Goal: Task Accomplishment & Management: Use online tool/utility

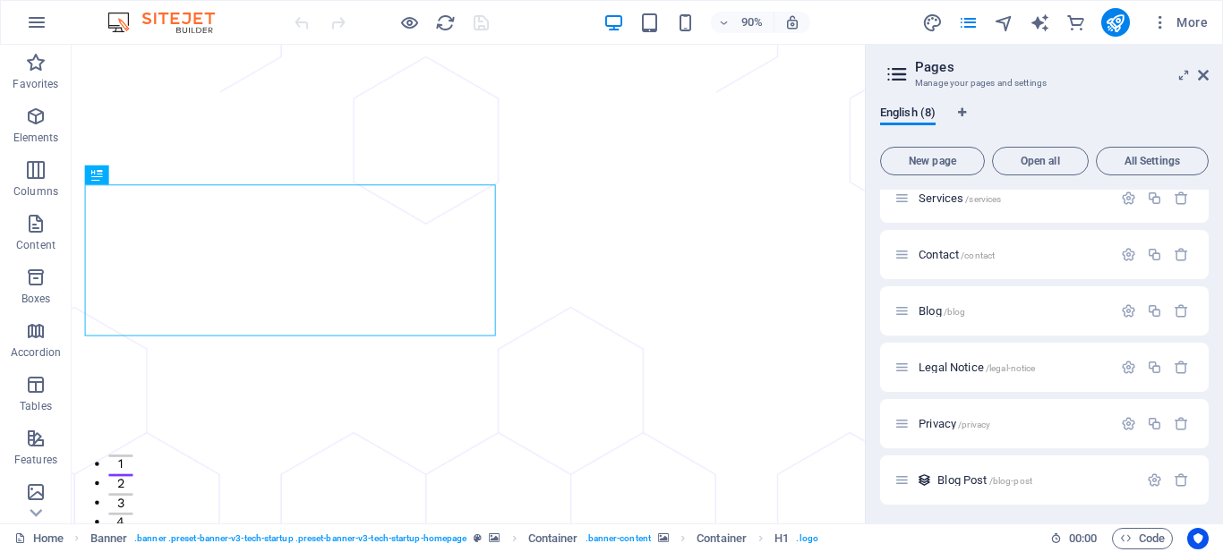
scroll to position [132, 0]
click at [934, 419] on span "Privacy /privacy" at bounding box center [955, 421] width 72 height 13
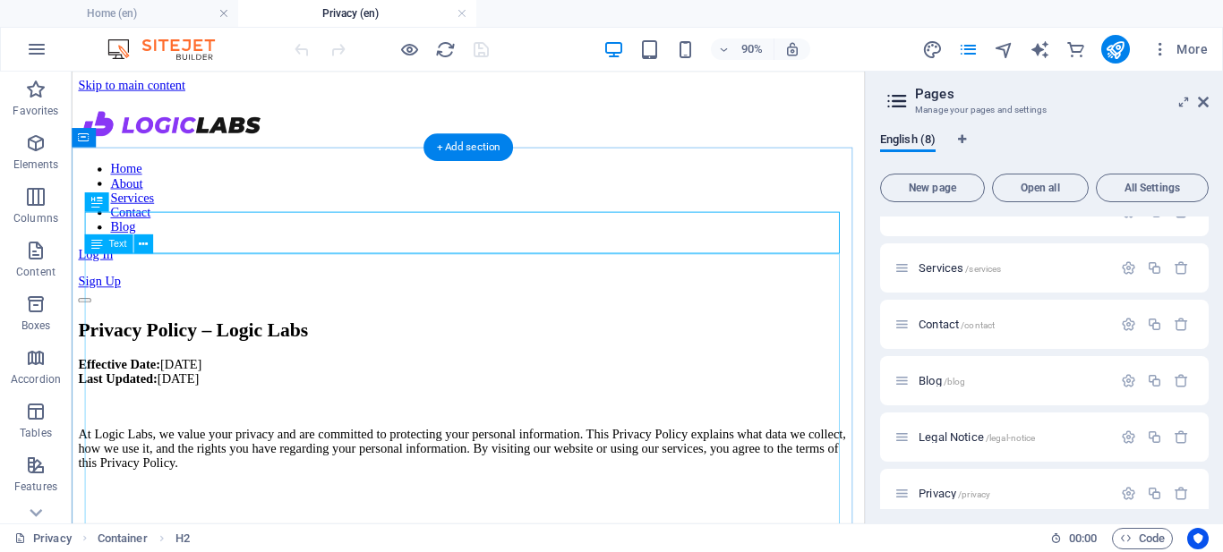
scroll to position [0, 0]
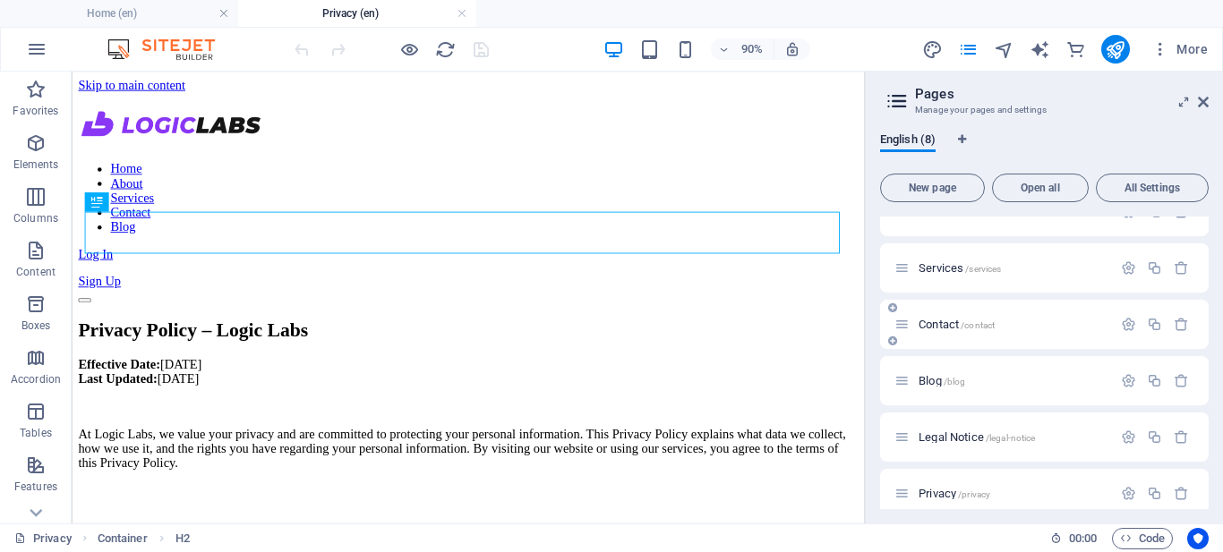
click at [941, 323] on span "Contact /contact" at bounding box center [957, 324] width 76 height 13
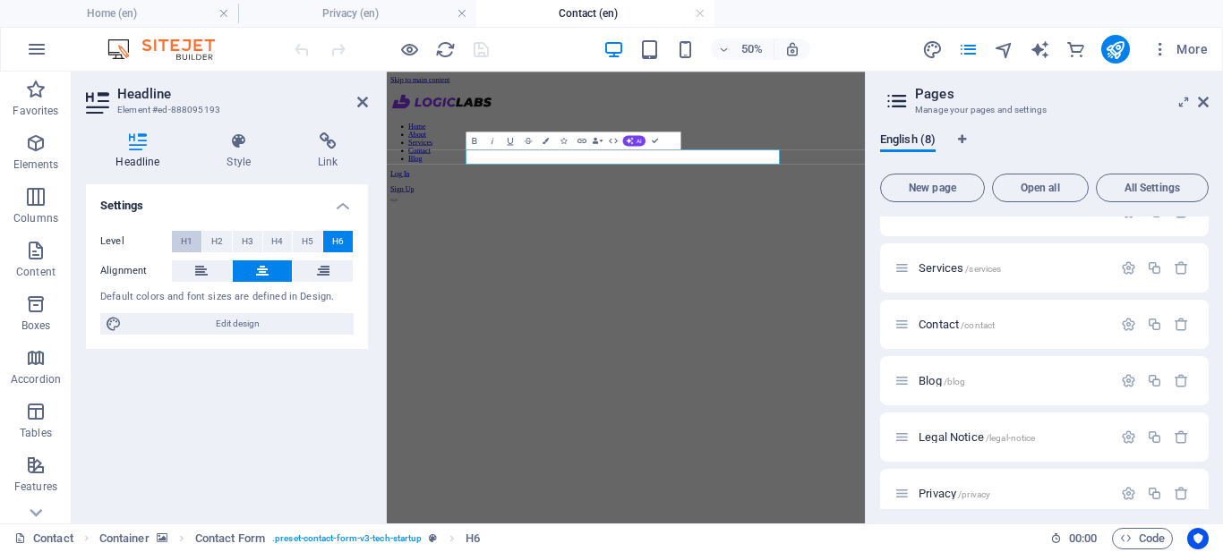
click at [188, 241] on span "H1" at bounding box center [187, 241] width 12 height 21
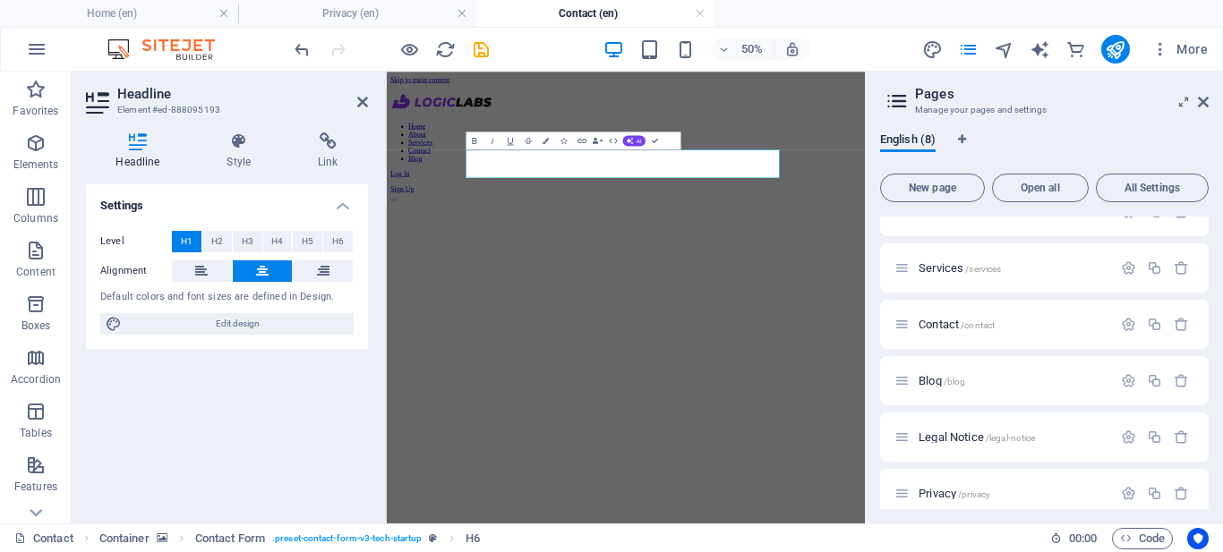
click at [1222, 330] on figure at bounding box center [865, 330] width 942 height 0
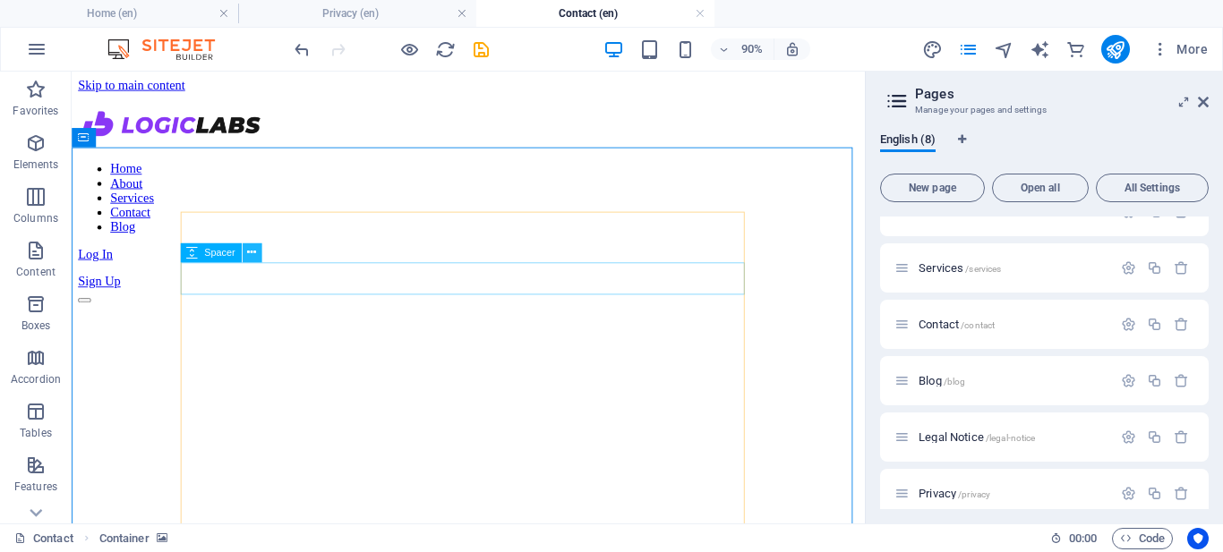
click at [249, 254] on icon at bounding box center [251, 252] width 9 height 17
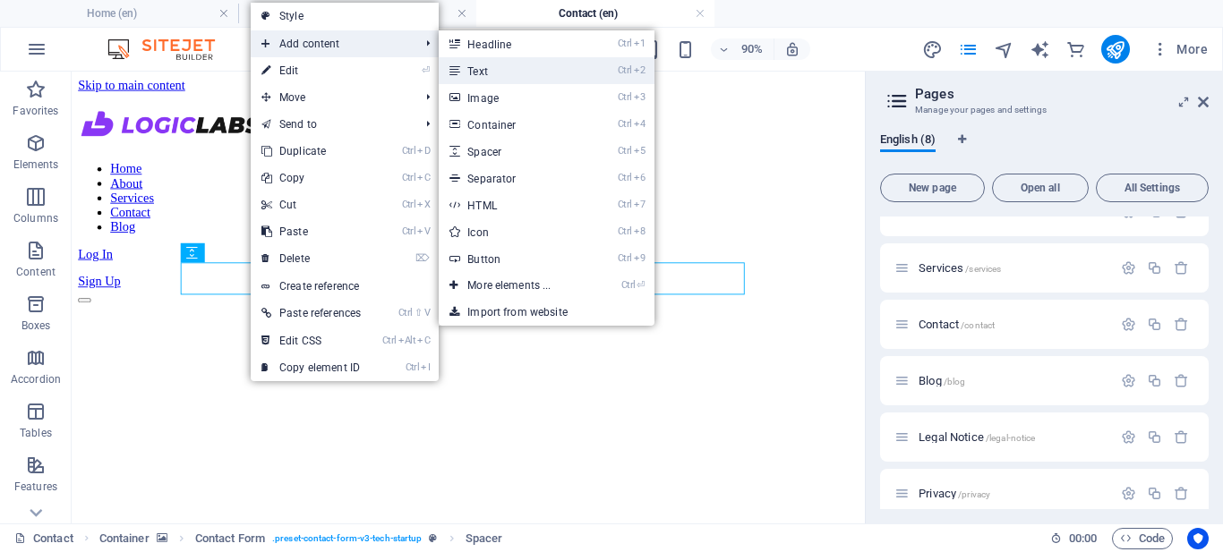
click at [474, 72] on link "Ctrl 2 Text" at bounding box center [513, 70] width 148 height 27
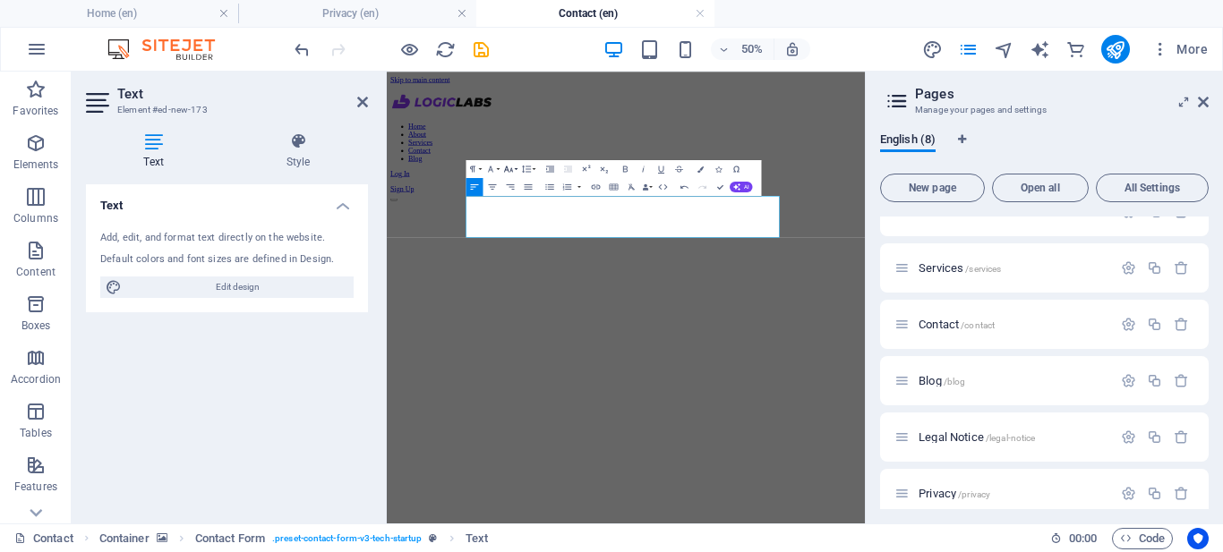
click at [512, 169] on icon "button" at bounding box center [508, 168] width 11 height 11
click at [501, 183] on link "14" at bounding box center [500, 181] width 32 height 13
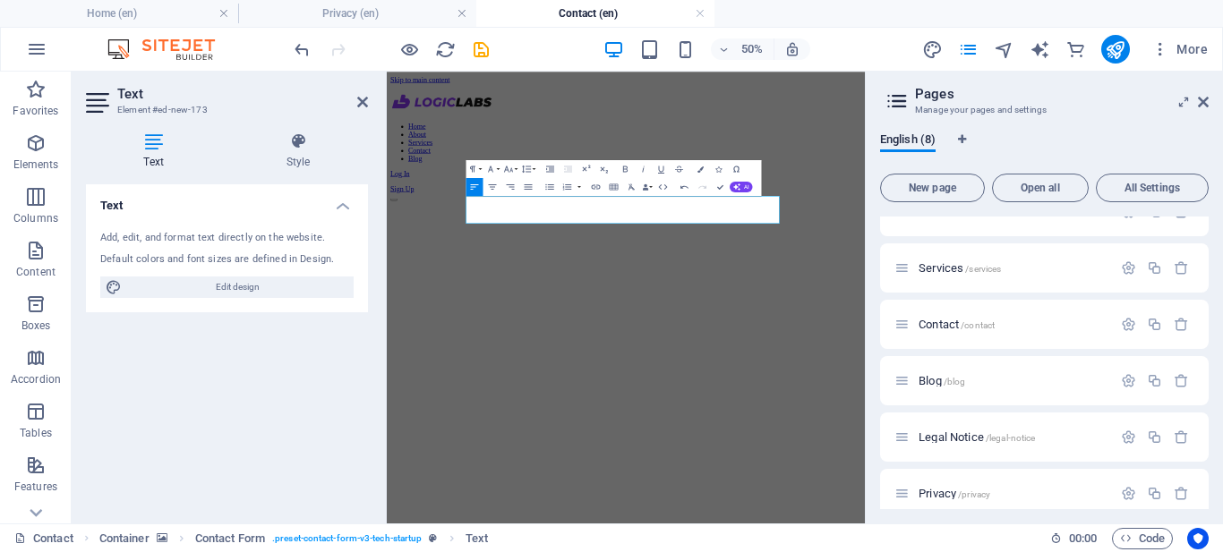
click at [1222, 330] on figure at bounding box center [865, 330] width 942 height 0
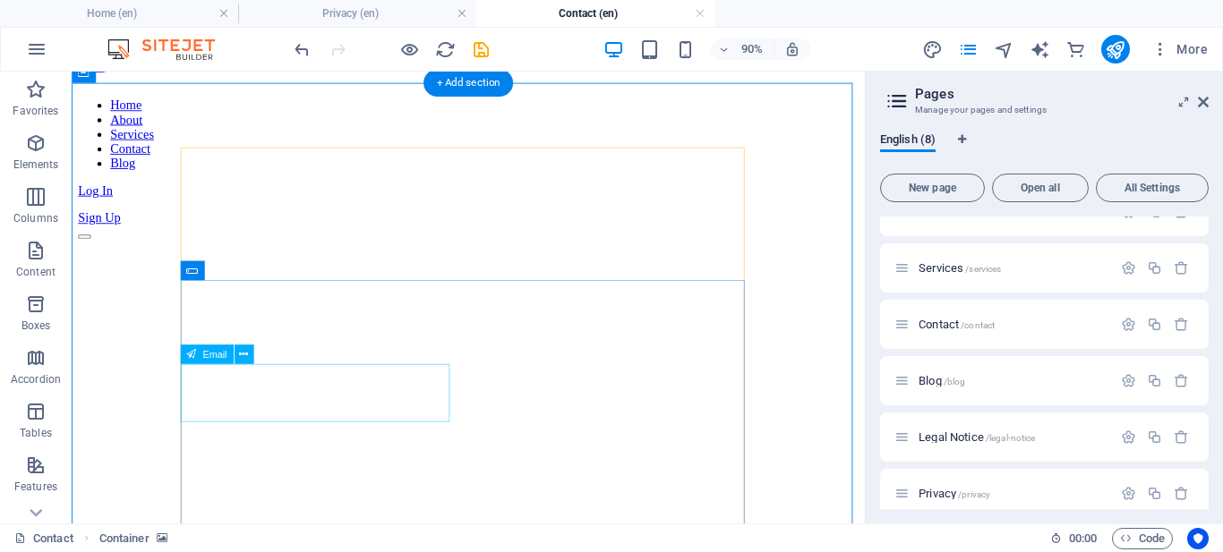
scroll to position [72, 0]
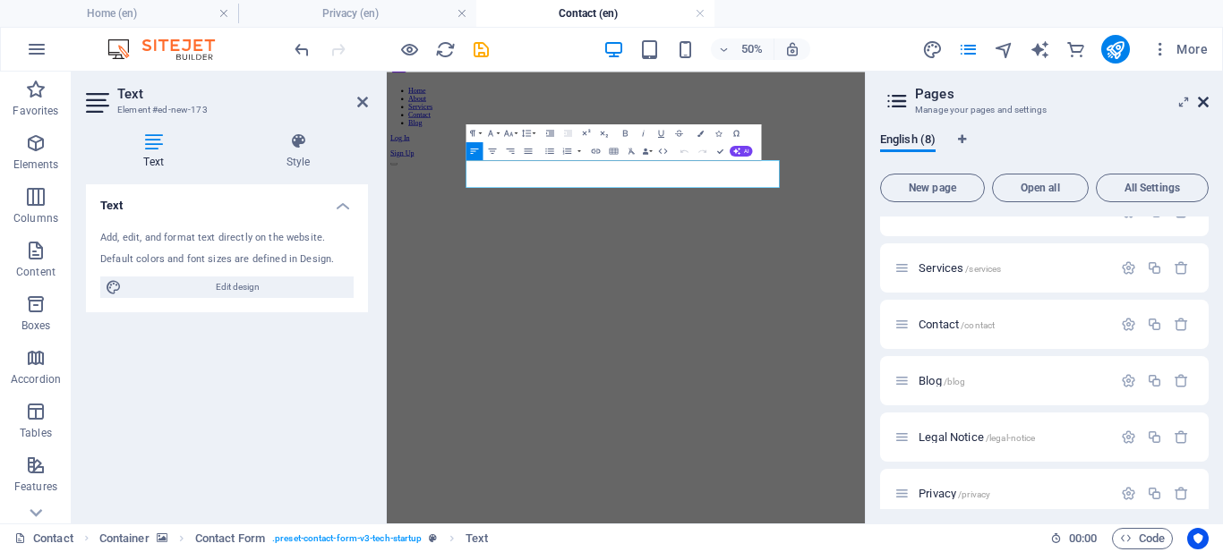
click at [1207, 105] on icon at bounding box center [1203, 102] width 11 height 14
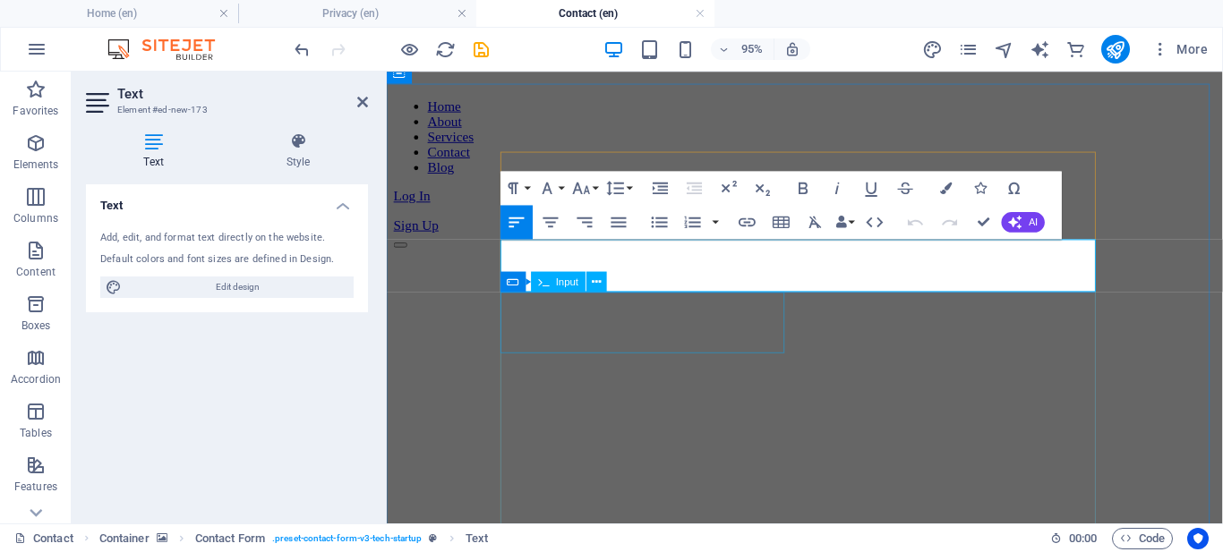
drag, startPoint x: 658, startPoint y: 296, endPoint x: 695, endPoint y: 305, distance: 37.8
click at [710, 228] on button "button" at bounding box center [715, 222] width 13 height 34
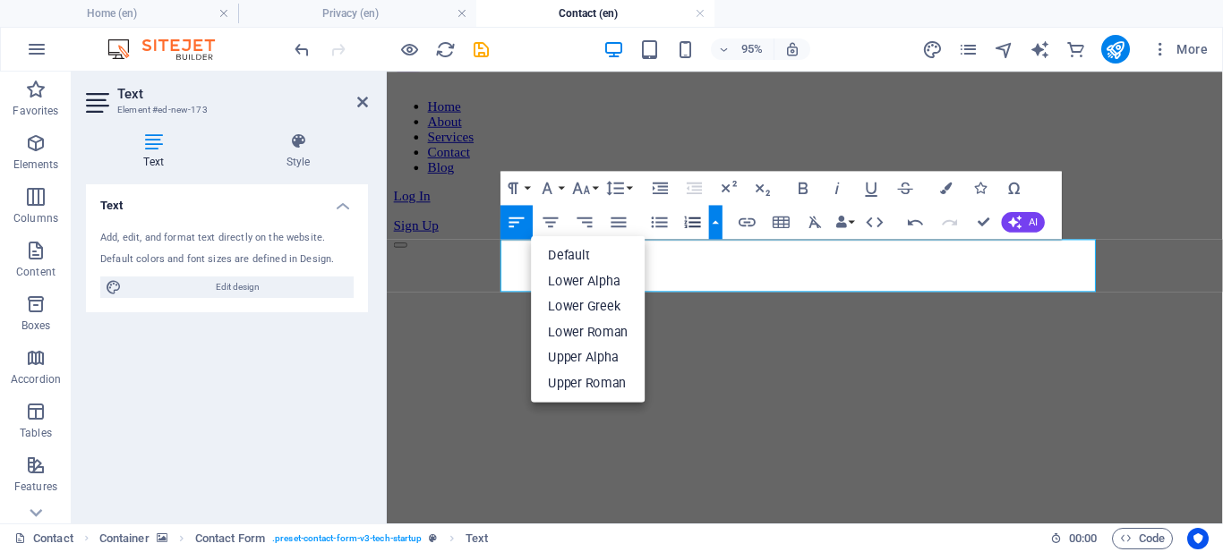
click at [711, 227] on button "button" at bounding box center [715, 222] width 13 height 34
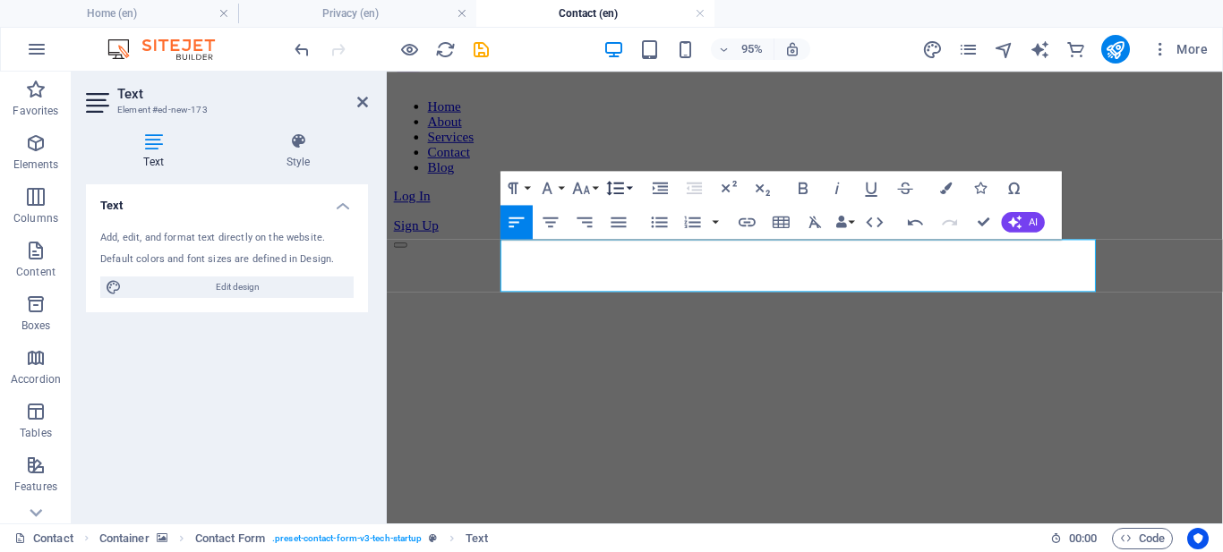
click at [631, 183] on button "Line Height" at bounding box center [619, 188] width 32 height 34
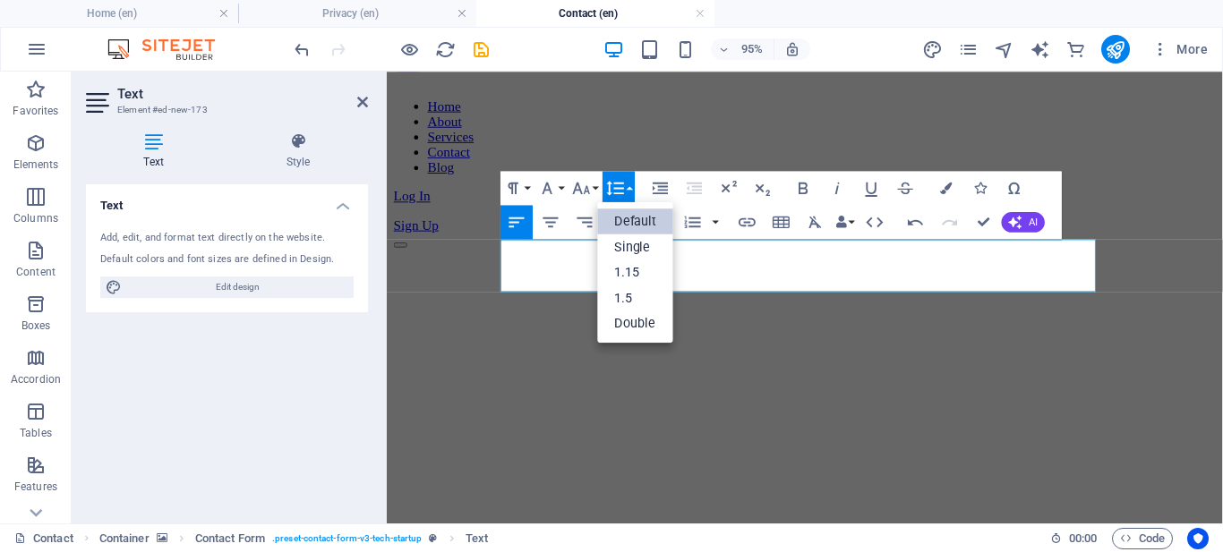
scroll to position [0, 0]
click at [631, 240] on link "Single" at bounding box center [636, 247] width 76 height 26
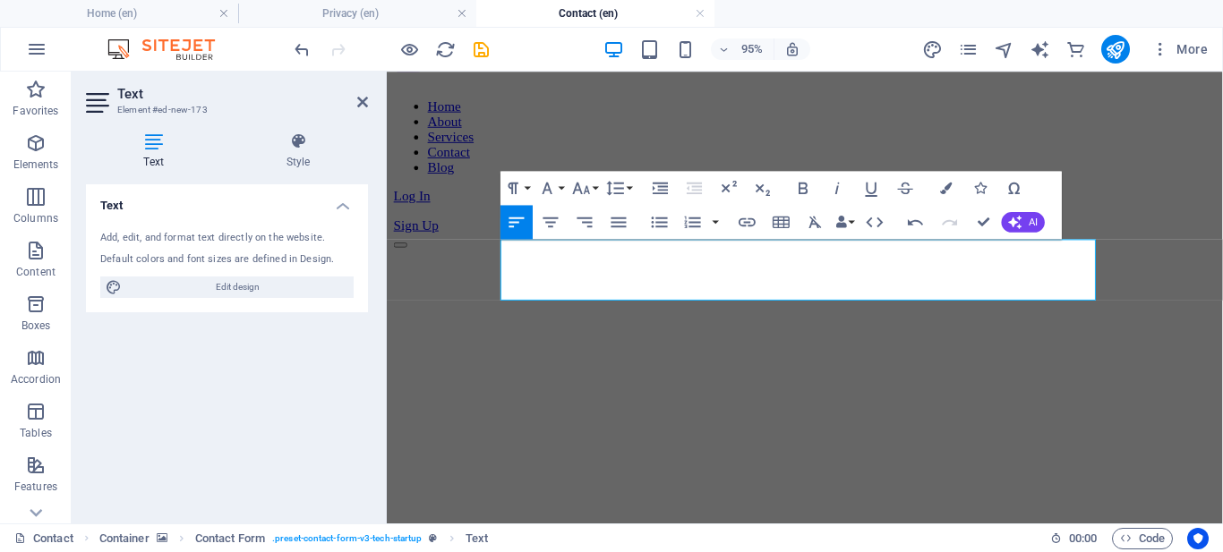
click at [1151, 258] on figure at bounding box center [827, 258] width 866 height 0
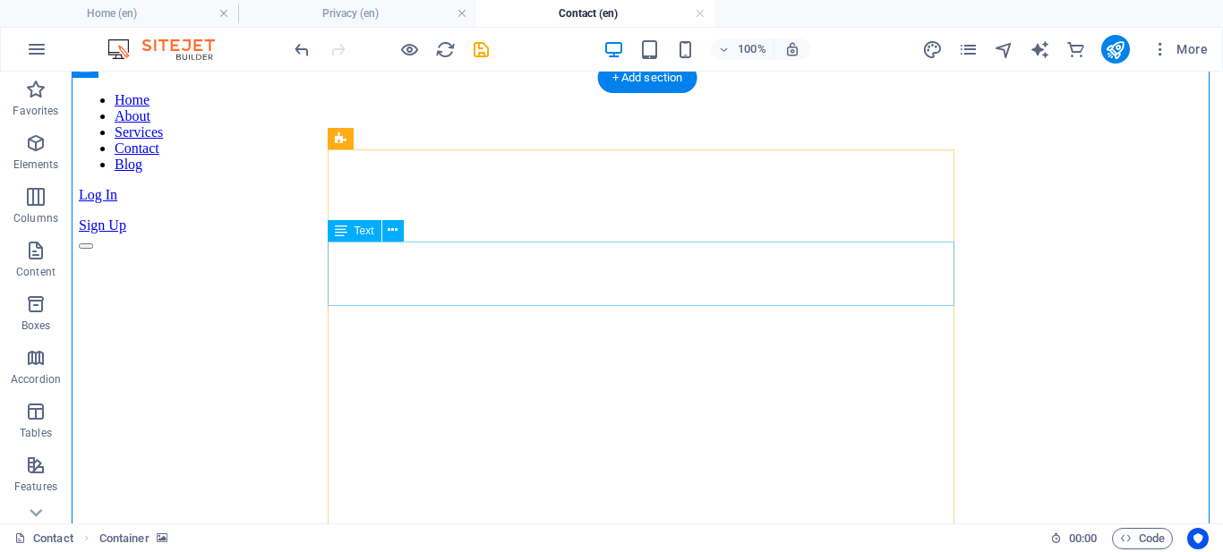
scroll to position [74, 0]
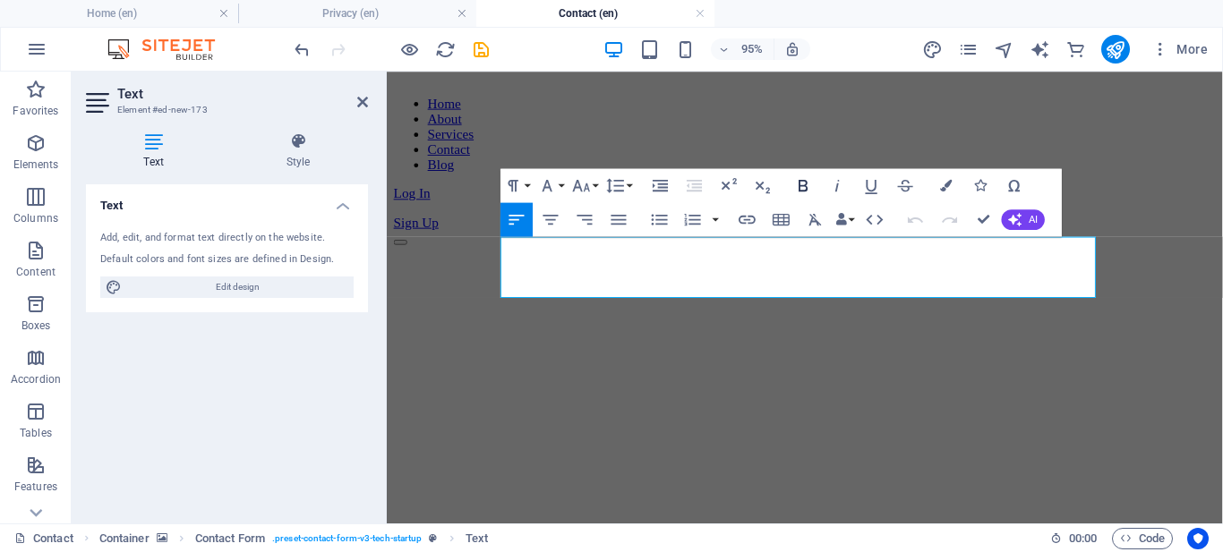
click at [806, 192] on icon "button" at bounding box center [803, 186] width 21 height 21
click at [304, 146] on icon at bounding box center [298, 142] width 140 height 18
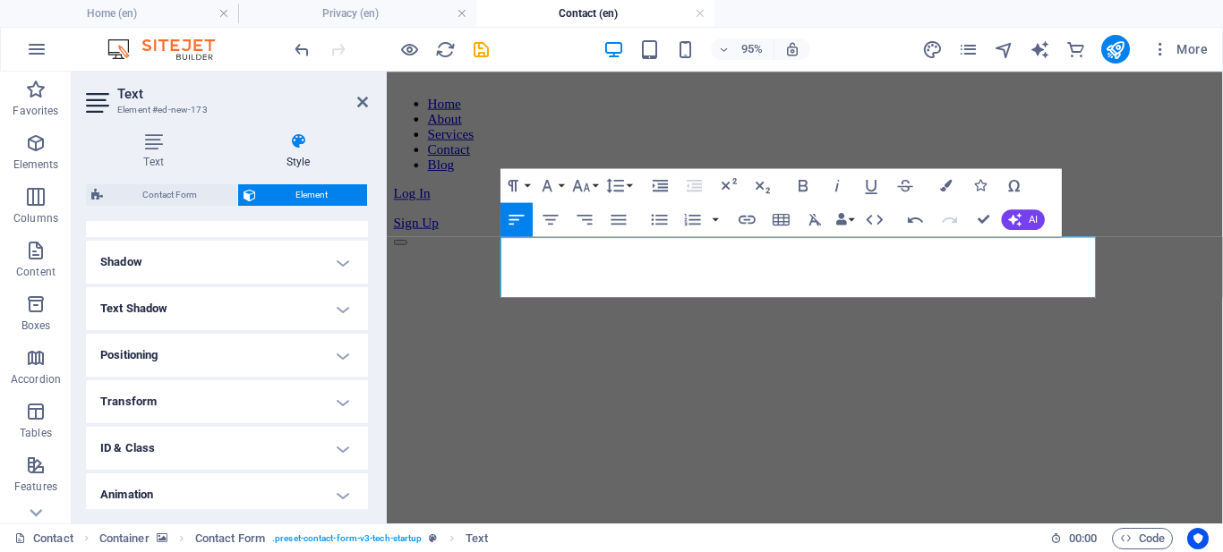
scroll to position [468, 0]
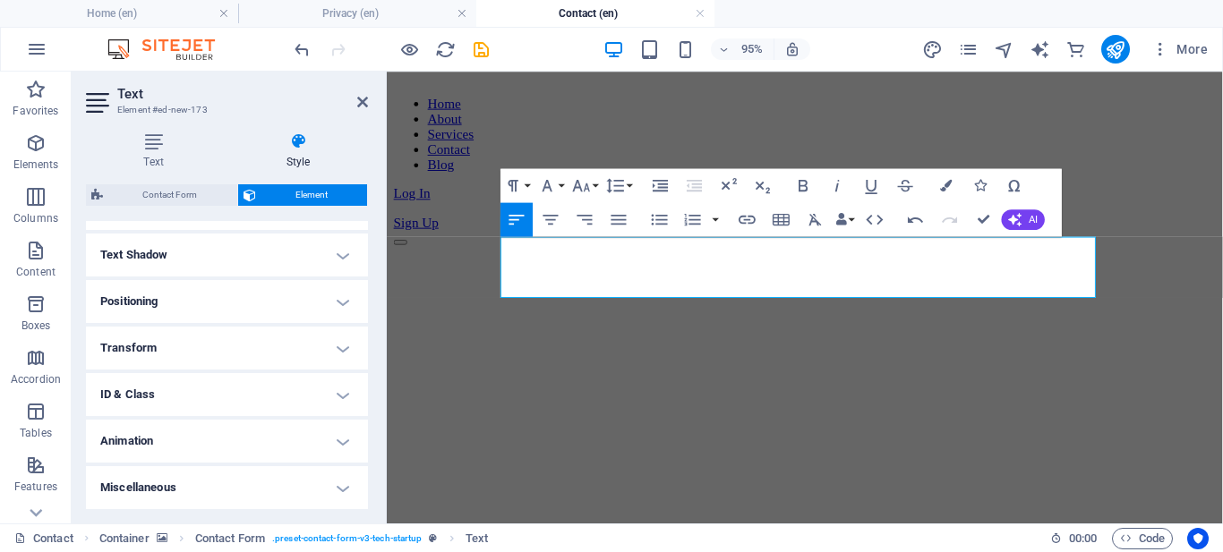
click at [184, 432] on h4 "Animation" at bounding box center [227, 441] width 282 height 43
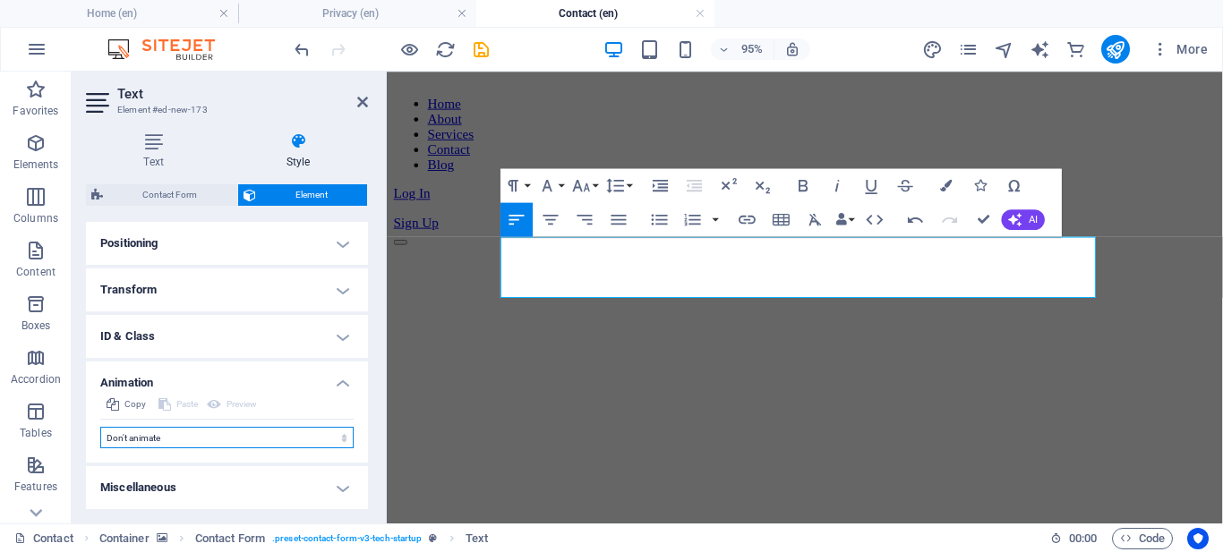
click at [206, 442] on select "Don't animate Show / Hide Slide up/down Zoom in/out Slide left to right Slide r…" at bounding box center [226, 437] width 253 height 21
select select "slide"
click at [100, 427] on select "Don't animate Show / Hide Slide up/down Zoom in/out Slide left to right Slide r…" at bounding box center [226, 437] width 253 height 21
select select "scroll"
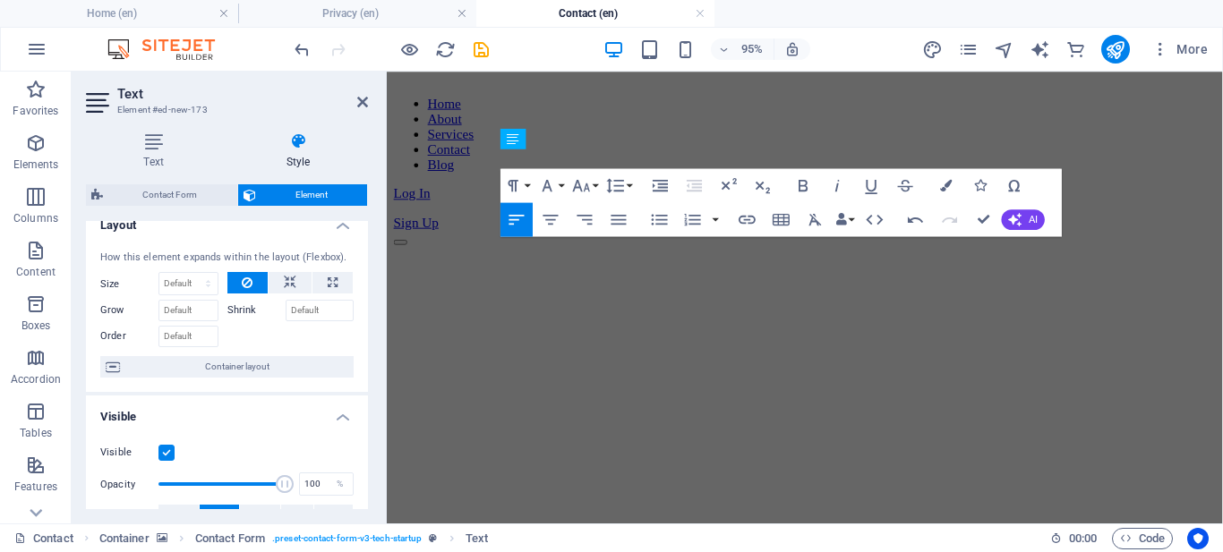
scroll to position [0, 0]
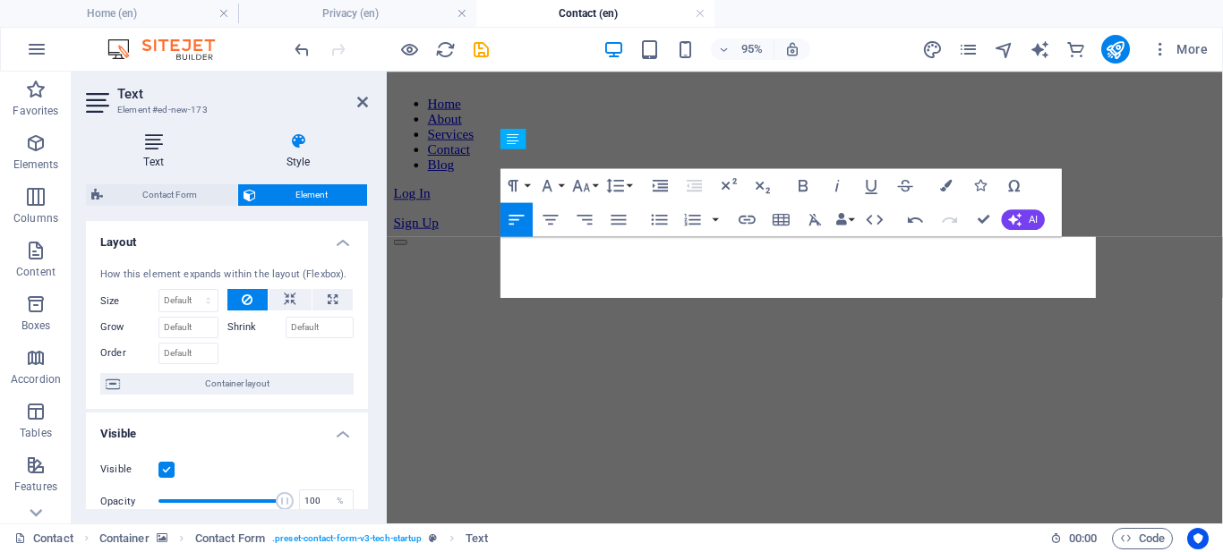
click at [154, 157] on h4 "Text" at bounding box center [157, 152] width 142 height 38
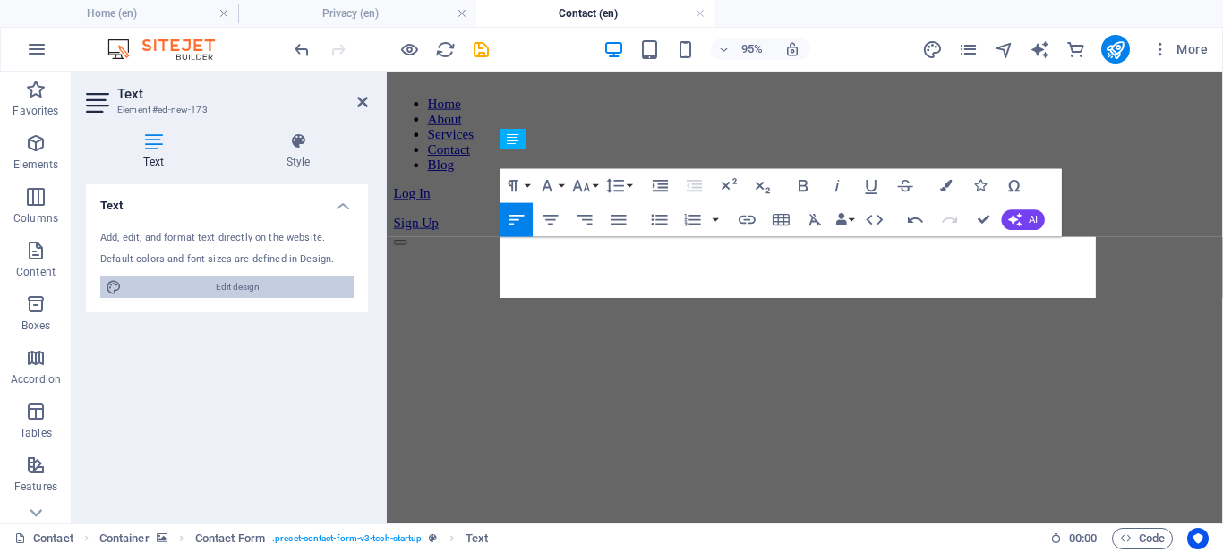
drag, startPoint x: 182, startPoint y: 290, endPoint x: 453, endPoint y: 306, distance: 271.8
click at [182, 290] on span "Edit design" at bounding box center [237, 287] width 221 height 21
select select "px"
select select "400"
select select "px"
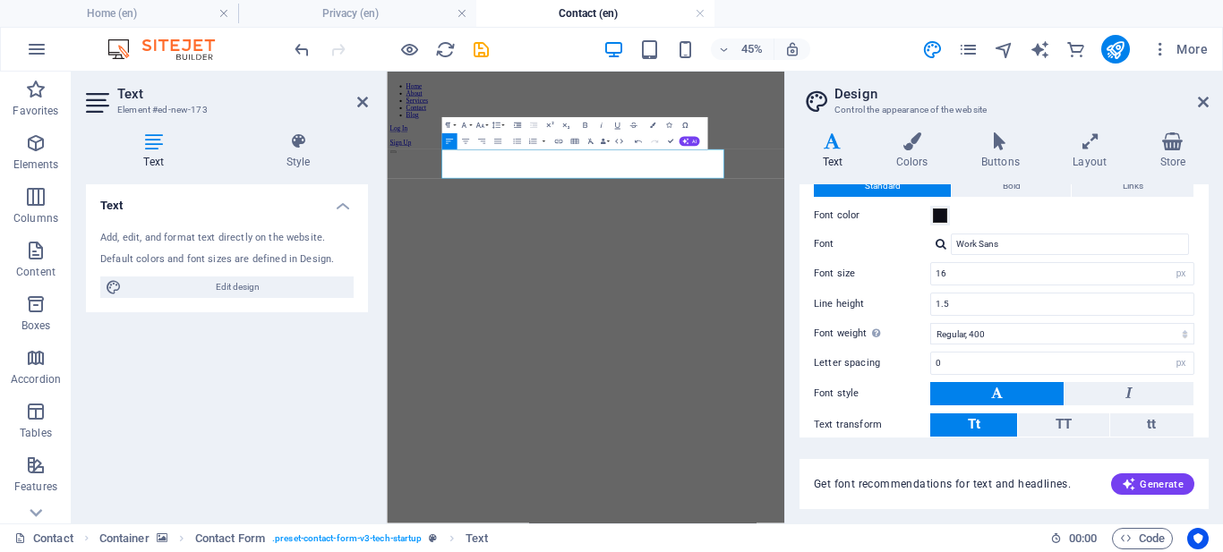
scroll to position [60, 0]
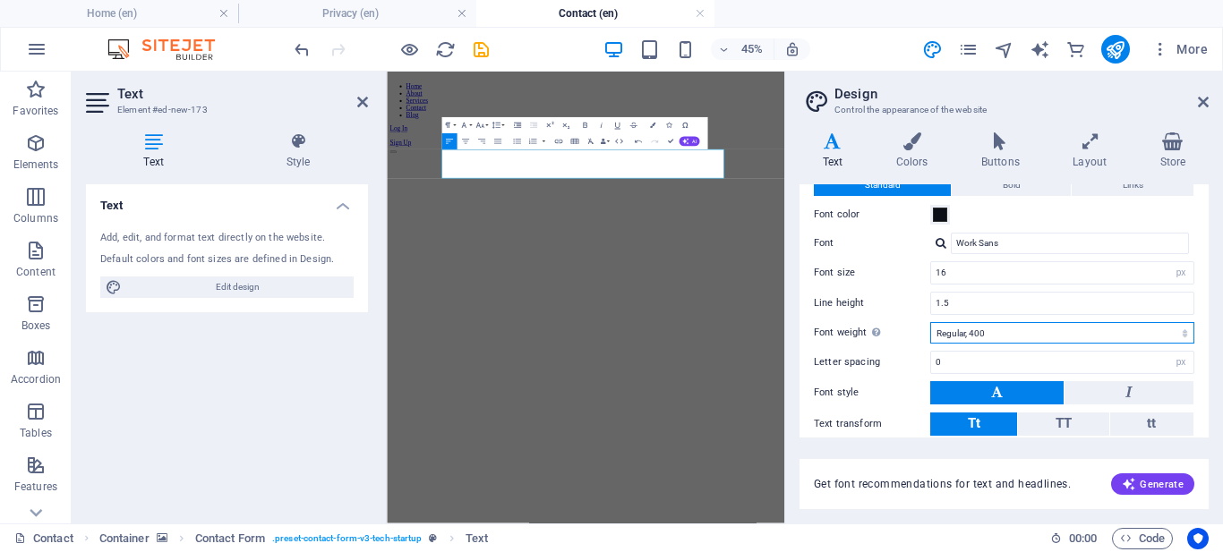
click at [1011, 334] on select "Thin, 100 Extra-light, 200 Light, 300 Regular, 400 Medium, 500 Semi-bold, 600 B…" at bounding box center [1062, 332] width 264 height 21
select select "300"
click at [930, 322] on select "Thin, 100 Extra-light, 200 Light, 300 Regular, 400 Medium, 500 Semi-bold, 600 B…" at bounding box center [1062, 332] width 264 height 21
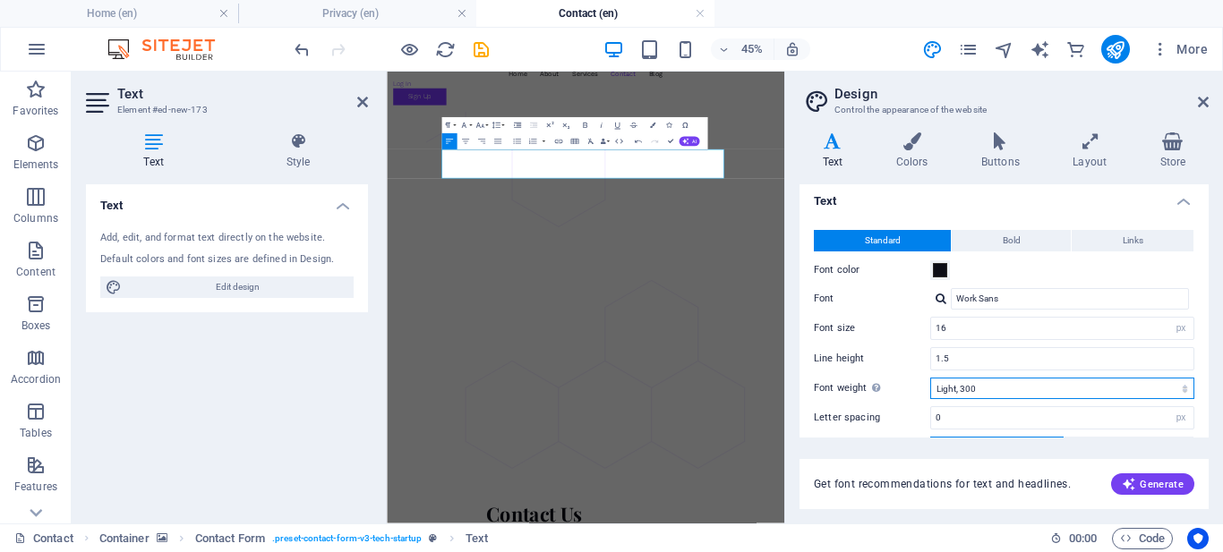
scroll to position [0, 0]
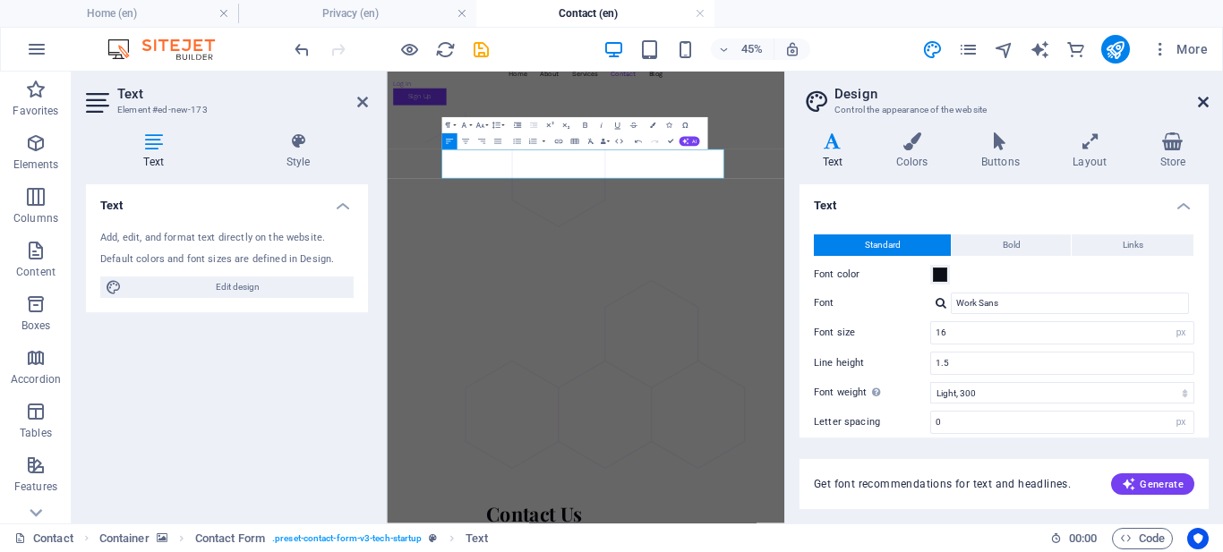
click at [1206, 107] on icon at bounding box center [1203, 102] width 11 height 14
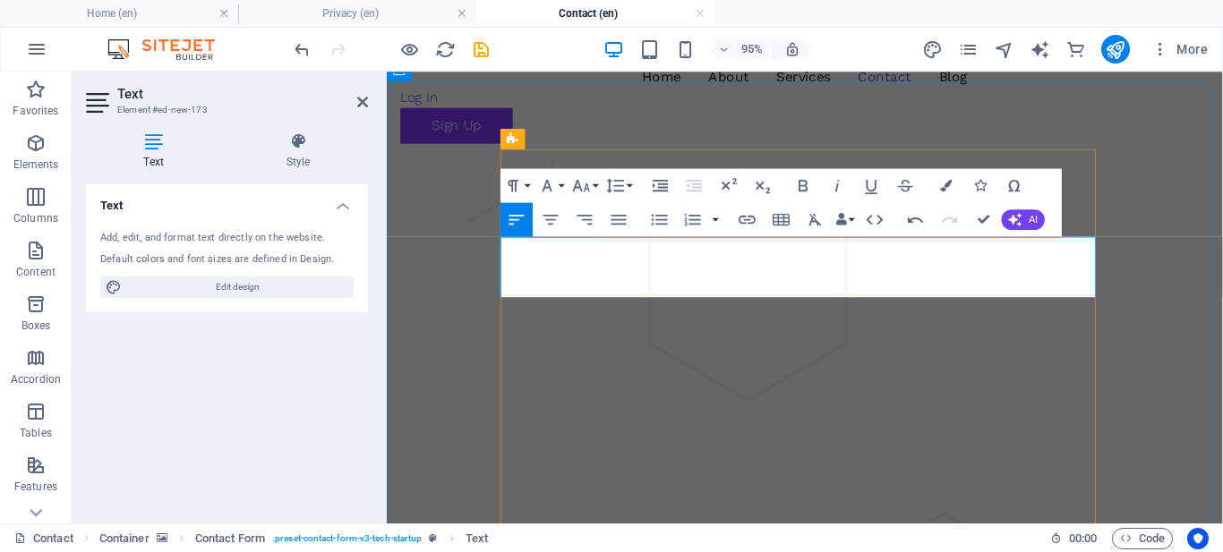
drag, startPoint x: 876, startPoint y: 286, endPoint x: 503, endPoint y: 257, distance: 373.6
click at [591, 190] on icon "button" at bounding box center [581, 186] width 21 height 21
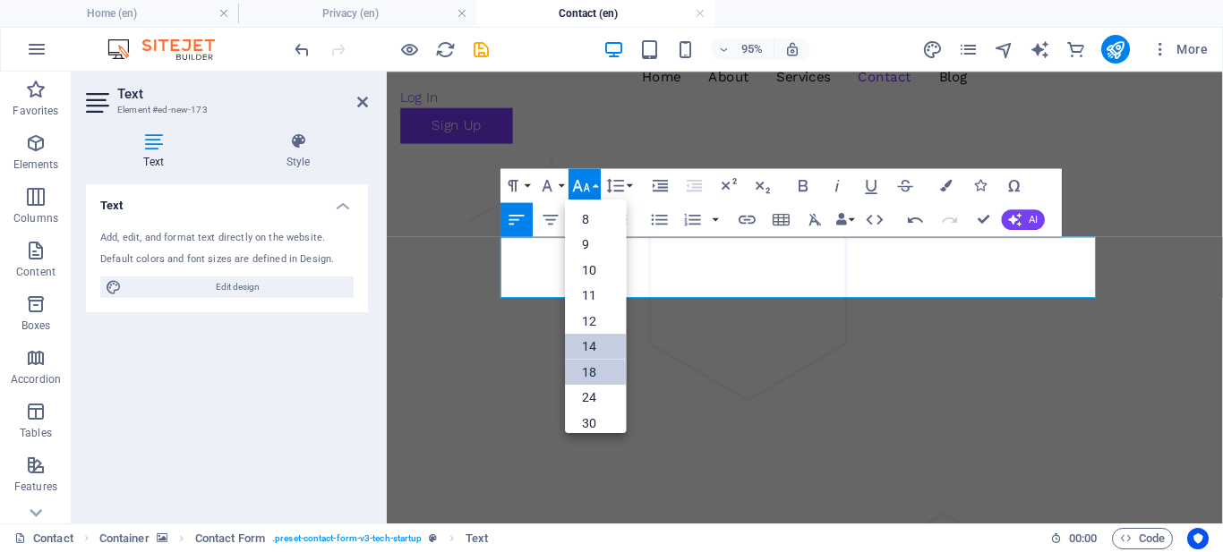
click at [597, 363] on link "18" at bounding box center [596, 372] width 61 height 26
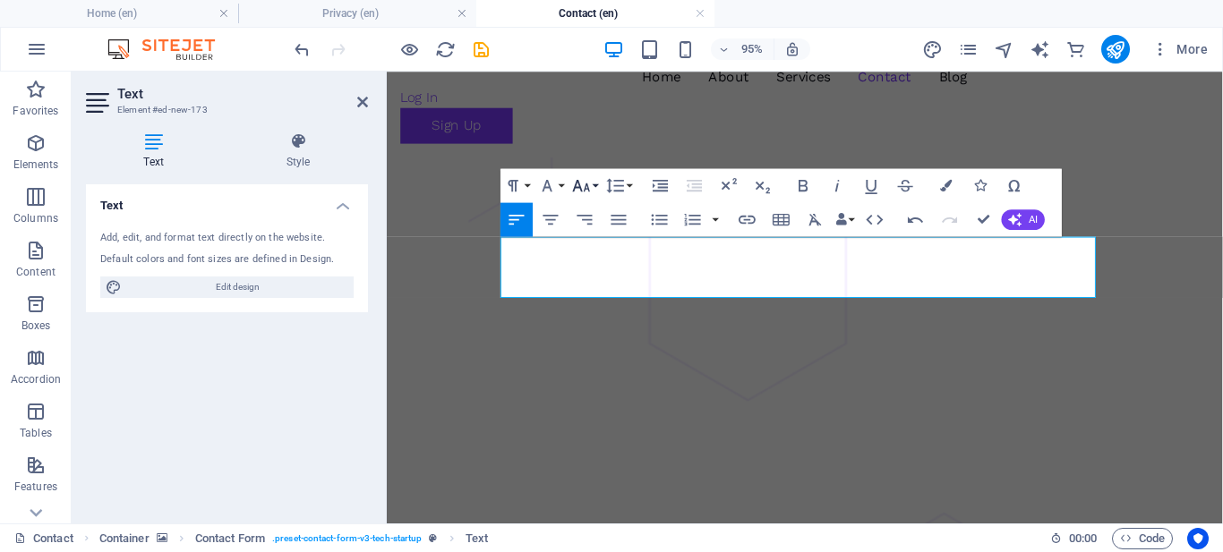
click at [594, 185] on button "Font Size" at bounding box center [585, 185] width 32 height 34
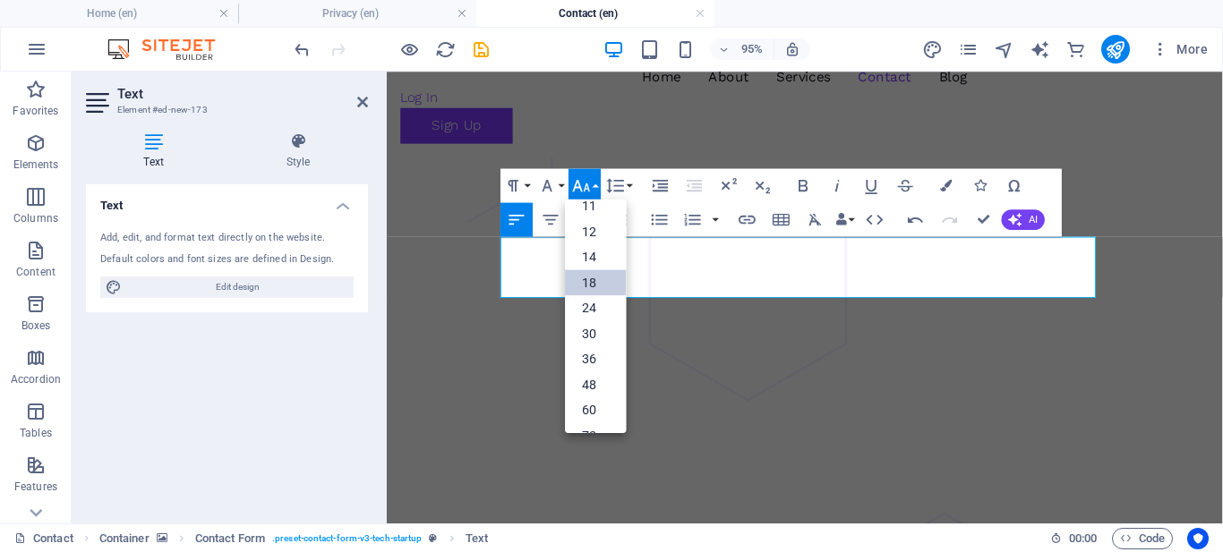
scroll to position [93, 0]
click at [595, 235] on link "12" at bounding box center [596, 232] width 61 height 26
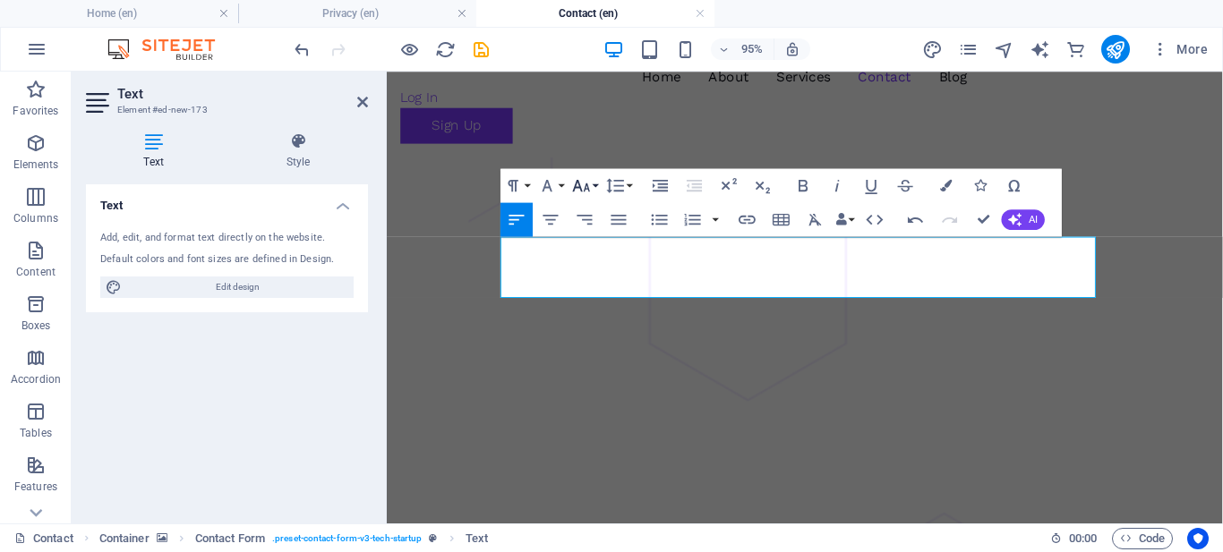
click at [596, 189] on button "Font Size" at bounding box center [585, 185] width 32 height 34
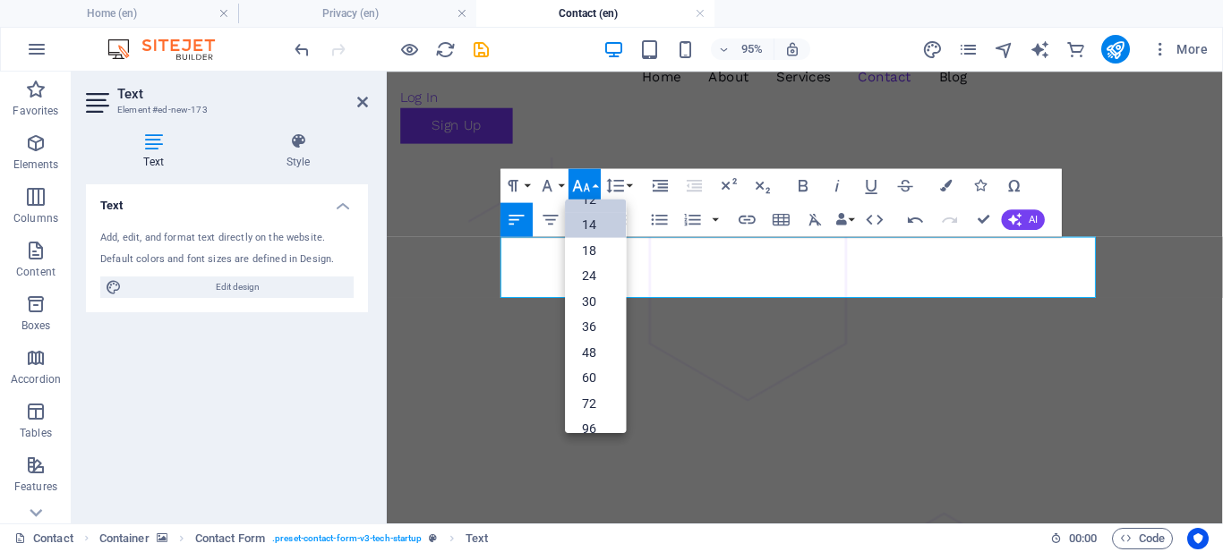
click at [595, 232] on link "14" at bounding box center [596, 225] width 61 height 26
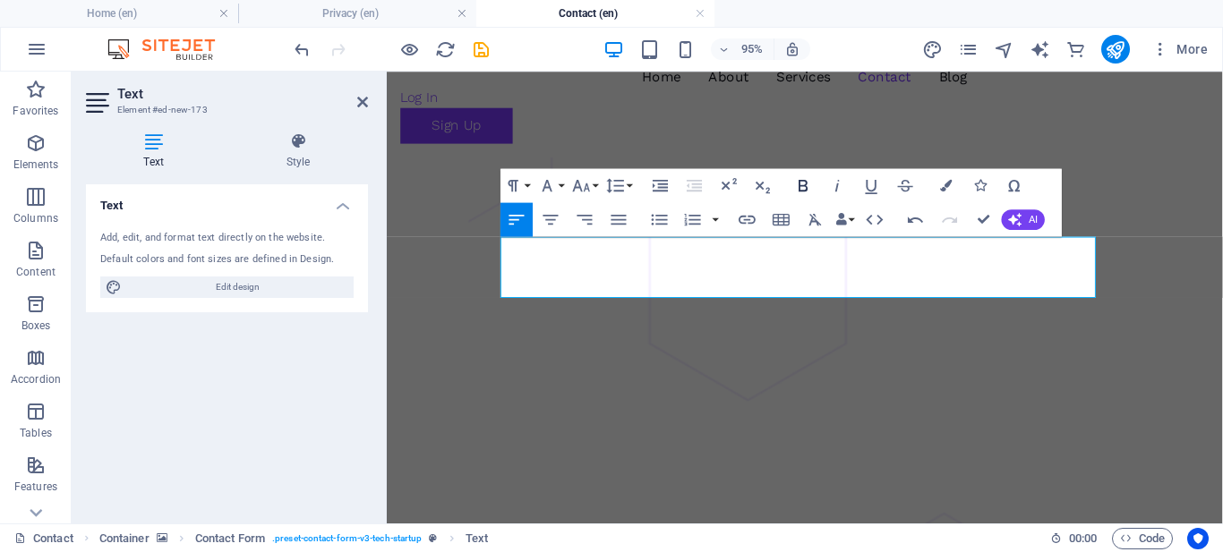
click at [810, 190] on icon "button" at bounding box center [803, 186] width 21 height 21
click at [1169, 305] on figure at bounding box center [827, 559] width 880 height 795
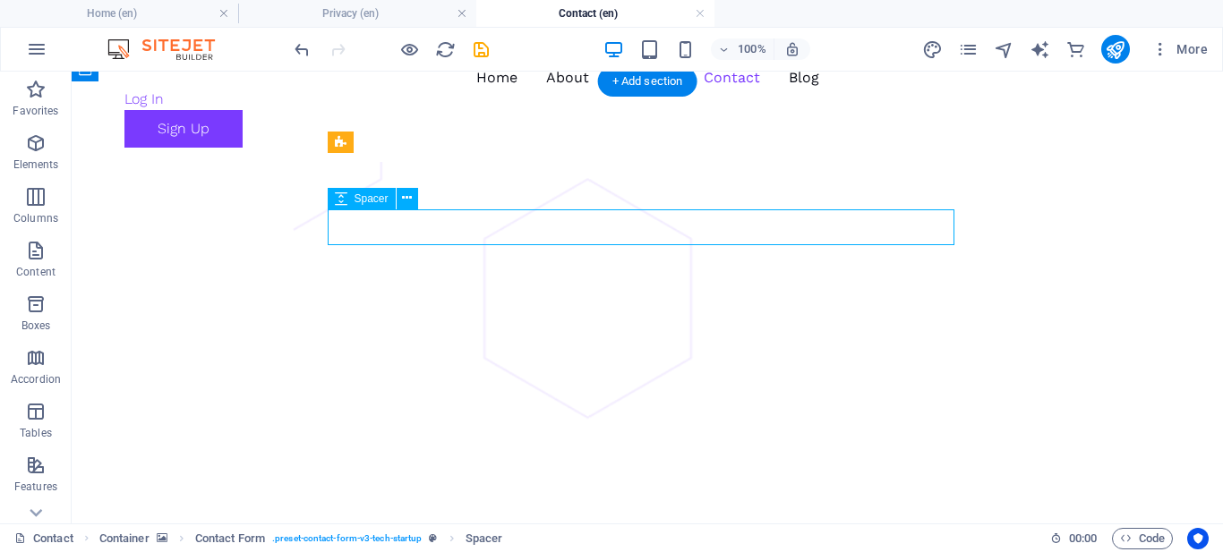
select select "px"
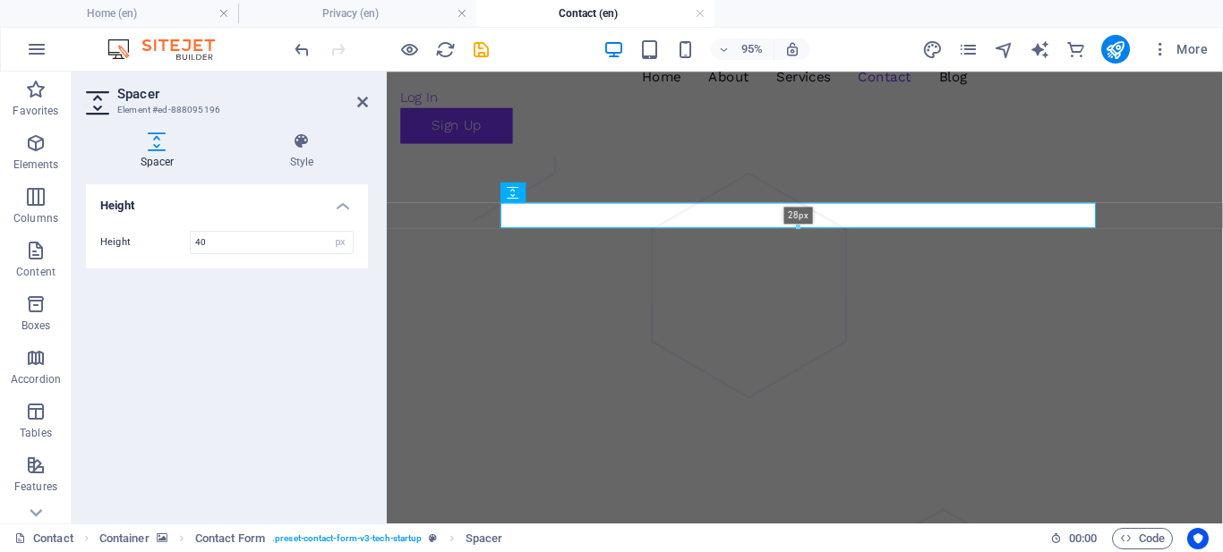
click at [793, 230] on div at bounding box center [798, 228] width 594 height 6
type input "28"
click at [1159, 162] on figure at bounding box center [827, 554] width 880 height 784
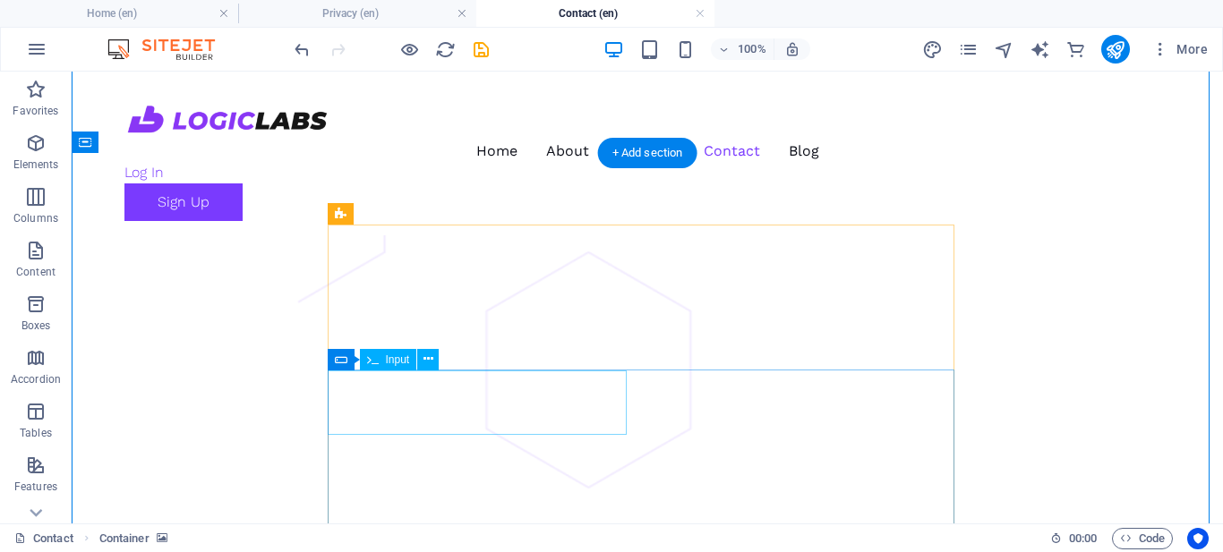
scroll to position [0, 0]
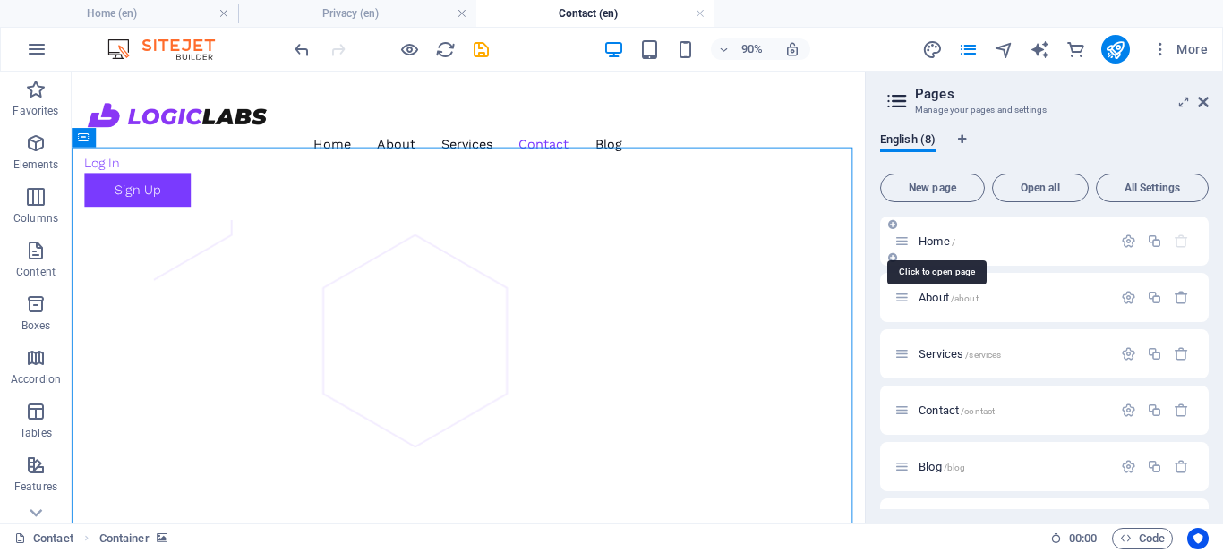
click at [954, 241] on span "/" at bounding box center [954, 242] width 4 height 10
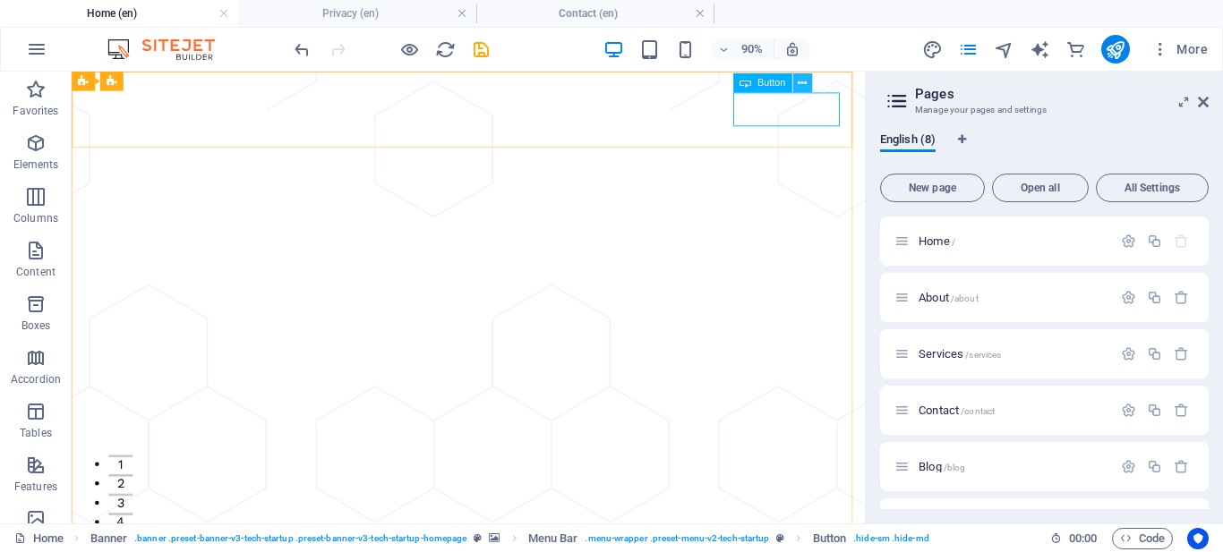
click at [797, 84] on button at bounding box center [802, 83] width 20 height 20
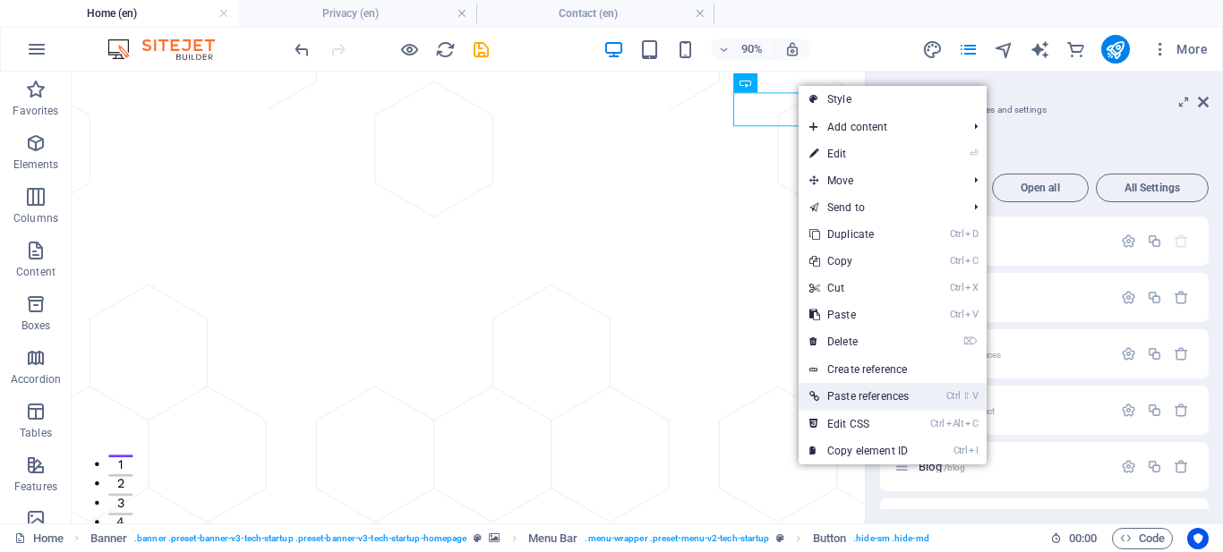
click at [851, 396] on link "Ctrl ⇧ V Paste references" at bounding box center [859, 396] width 121 height 27
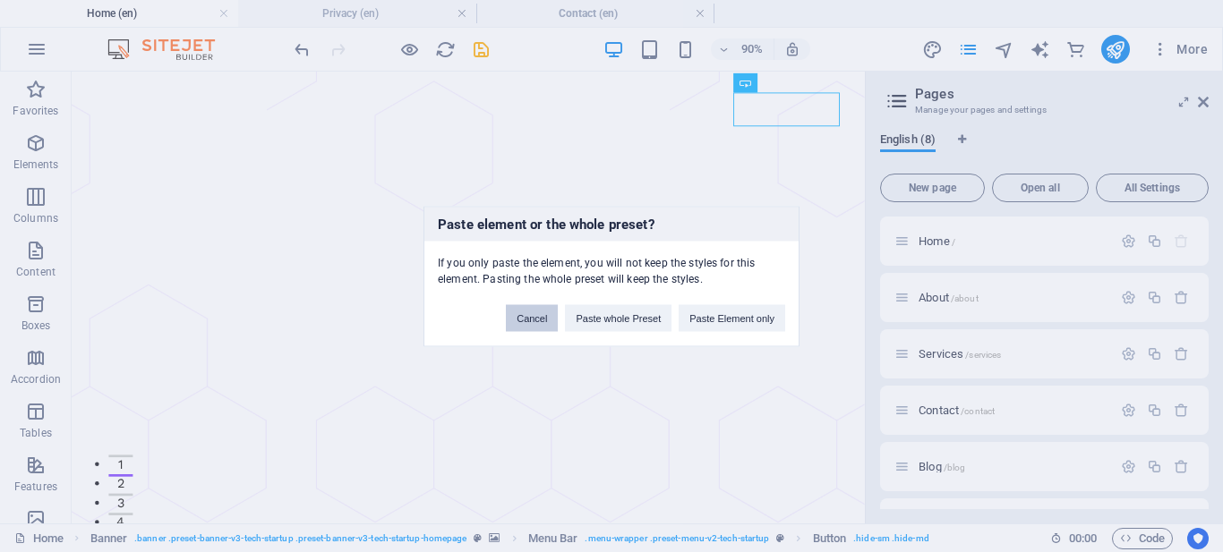
click at [535, 324] on button "Cancel" at bounding box center [532, 317] width 52 height 27
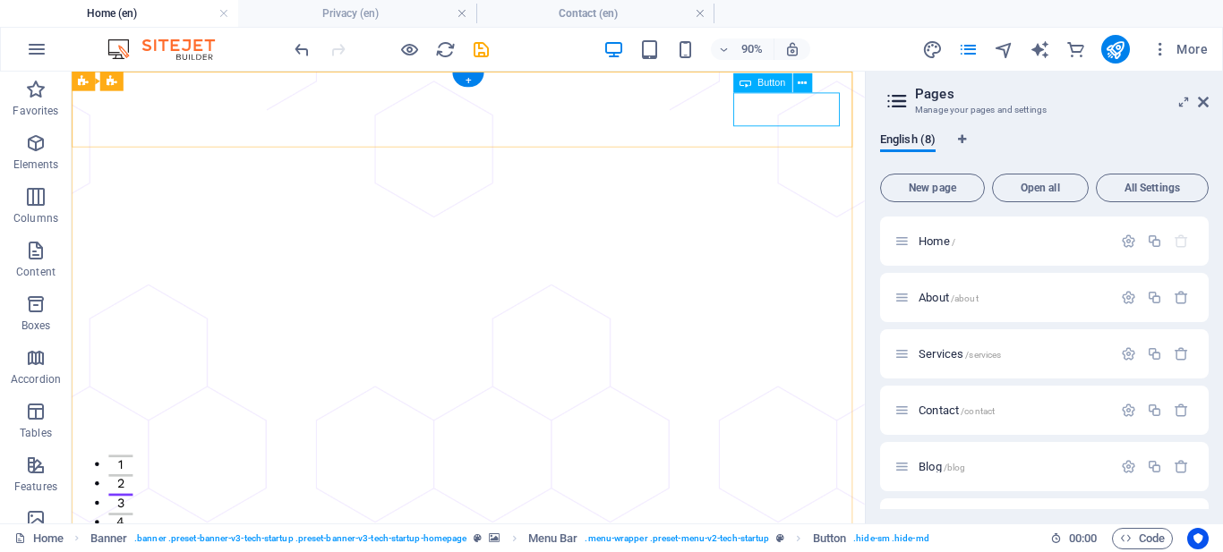
select select "px"
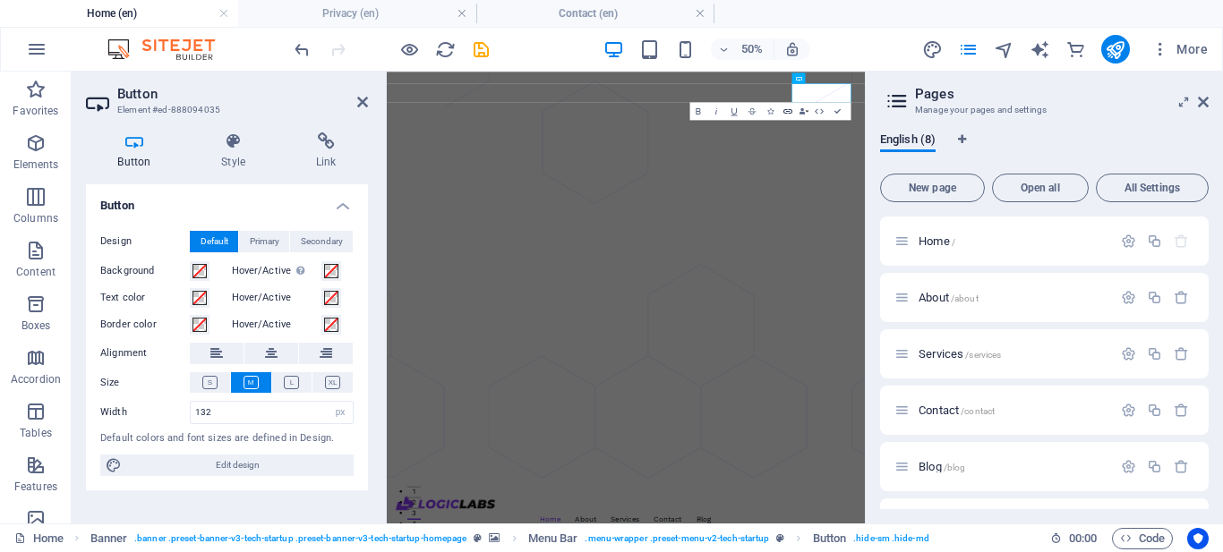
click at [788, 115] on icon "button" at bounding box center [788, 111] width 11 height 11
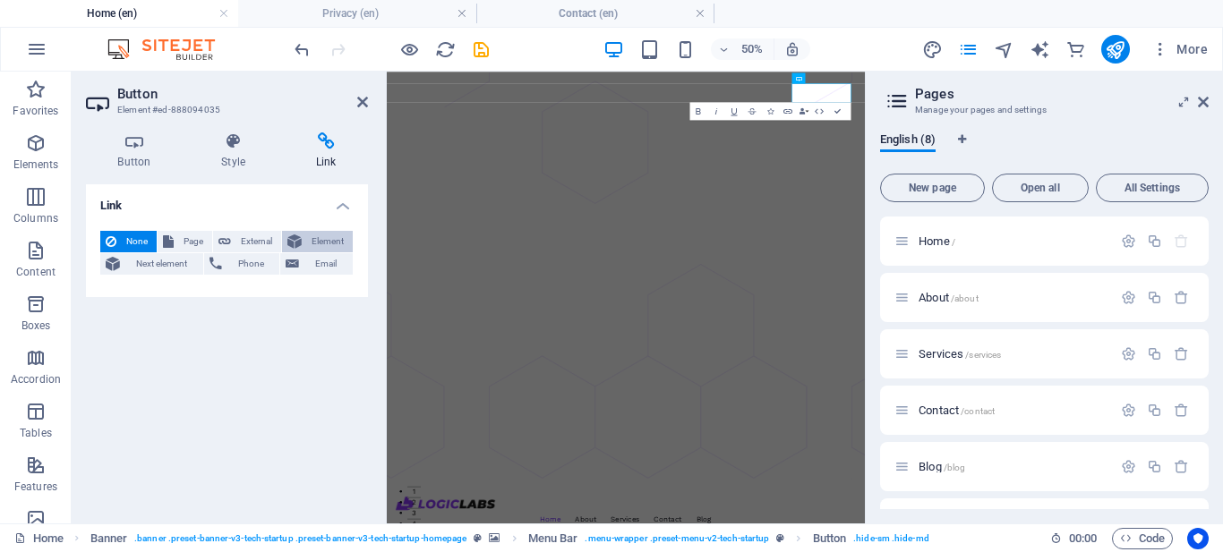
click at [305, 237] on button "Element" at bounding box center [317, 241] width 71 height 21
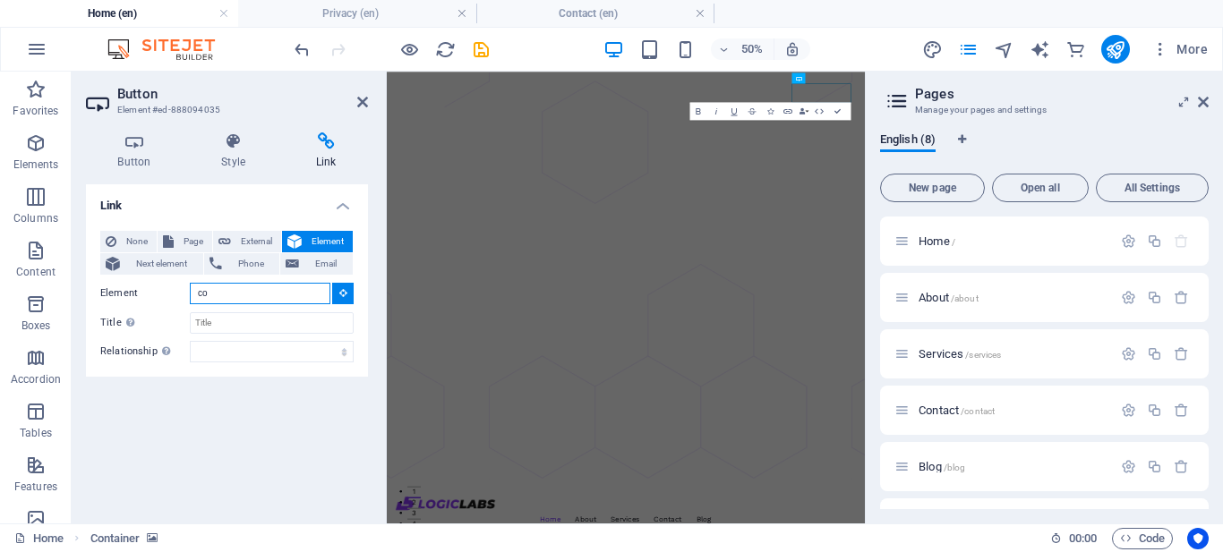
type input "c"
click at [296, 269] on icon at bounding box center [292, 263] width 13 height 21
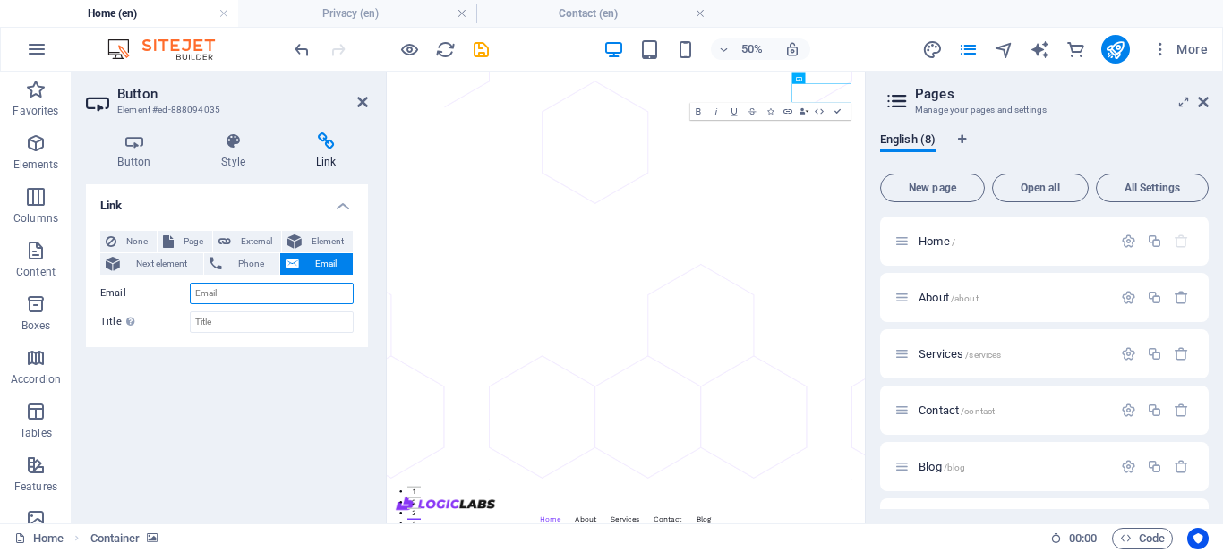
click at [280, 290] on input "Email" at bounding box center [272, 293] width 164 height 21
click at [242, 247] on span "External" at bounding box center [255, 241] width 39 height 21
select select "blank"
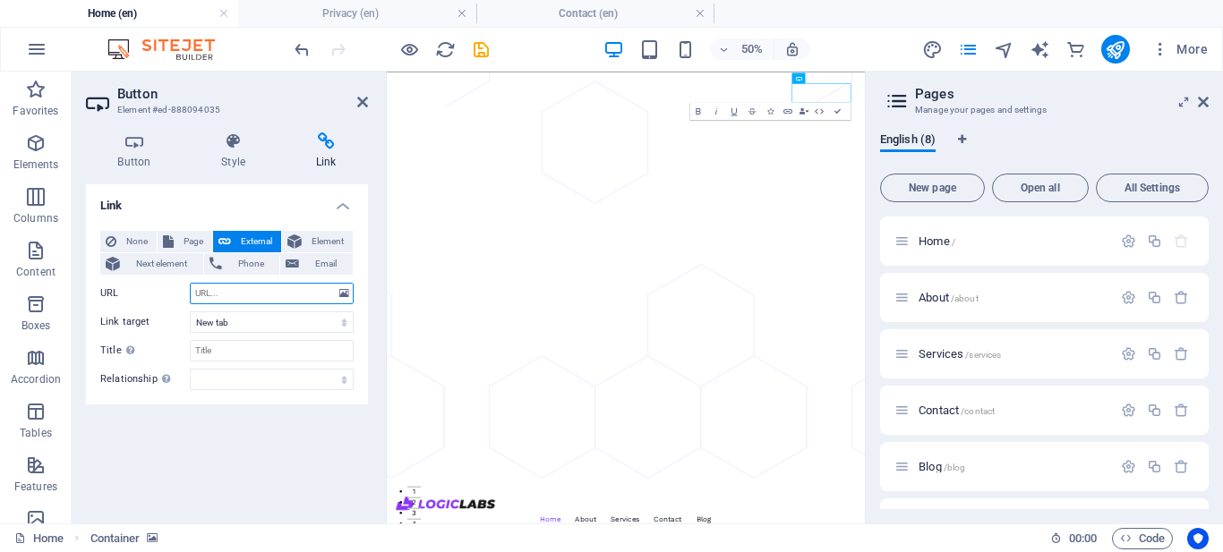
click at [237, 294] on input "URL" at bounding box center [272, 293] width 164 height 21
type input "/contact"
click at [239, 316] on select "New tab Same tab Overlay" at bounding box center [272, 322] width 164 height 21
select select
click at [190, 312] on select "New tab Same tab Overlay" at bounding box center [272, 322] width 164 height 21
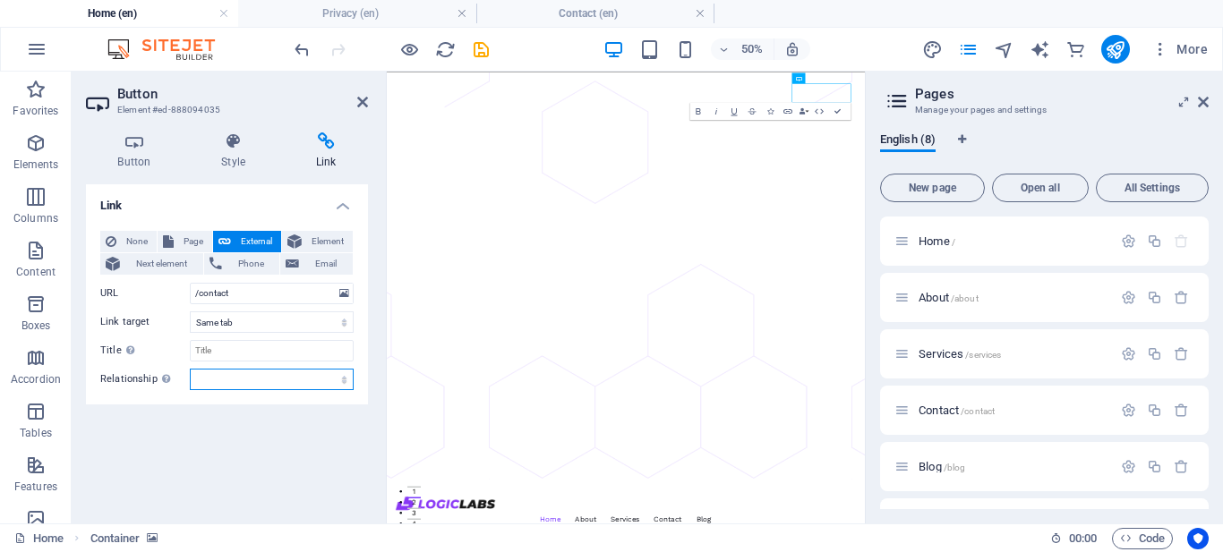
click at [228, 387] on select "alternate author bookmark external help license next nofollow noreferrer noopen…" at bounding box center [272, 379] width 164 height 21
click at [228, 386] on select "alternate author bookmark external help license next nofollow noreferrer noopen…" at bounding box center [272, 379] width 164 height 21
click at [287, 296] on input "/contact" at bounding box center [272, 293] width 164 height 21
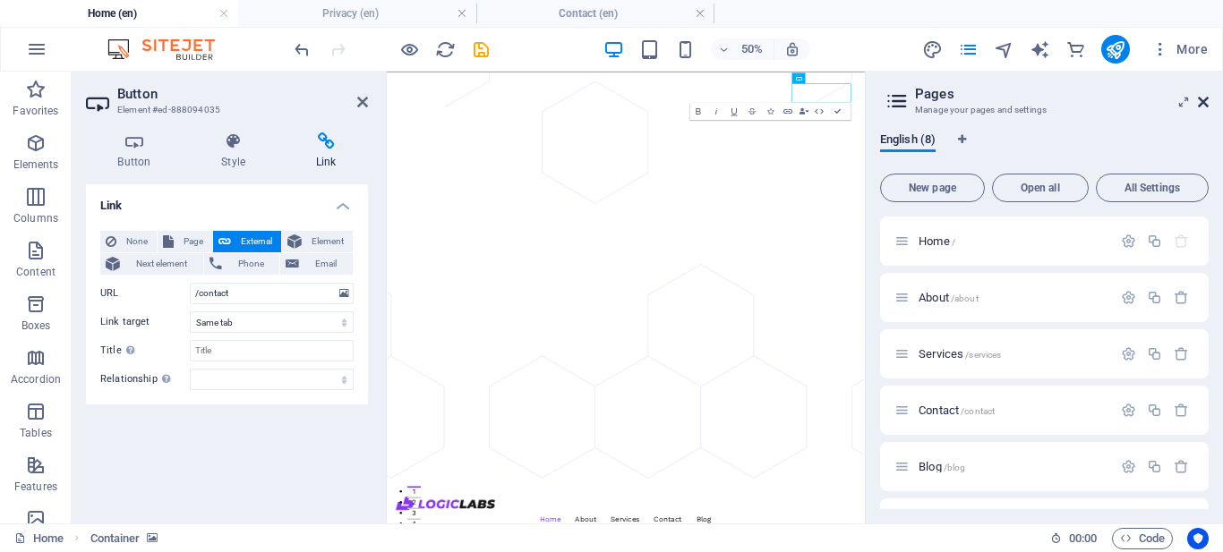
click at [1207, 99] on icon at bounding box center [1203, 102] width 11 height 14
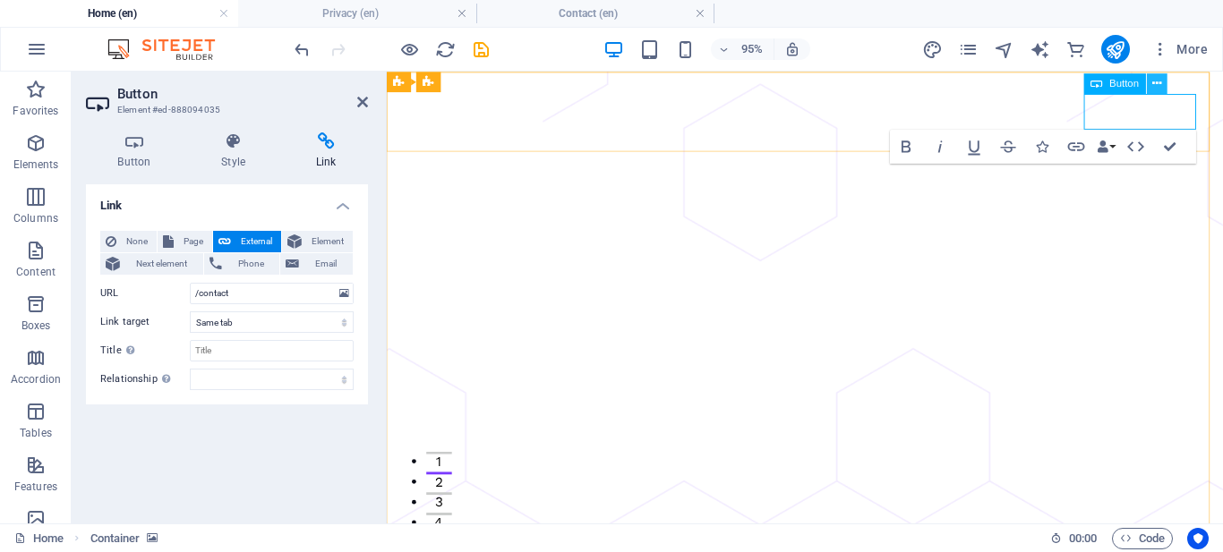
click at [1152, 89] on icon at bounding box center [1156, 84] width 9 height 18
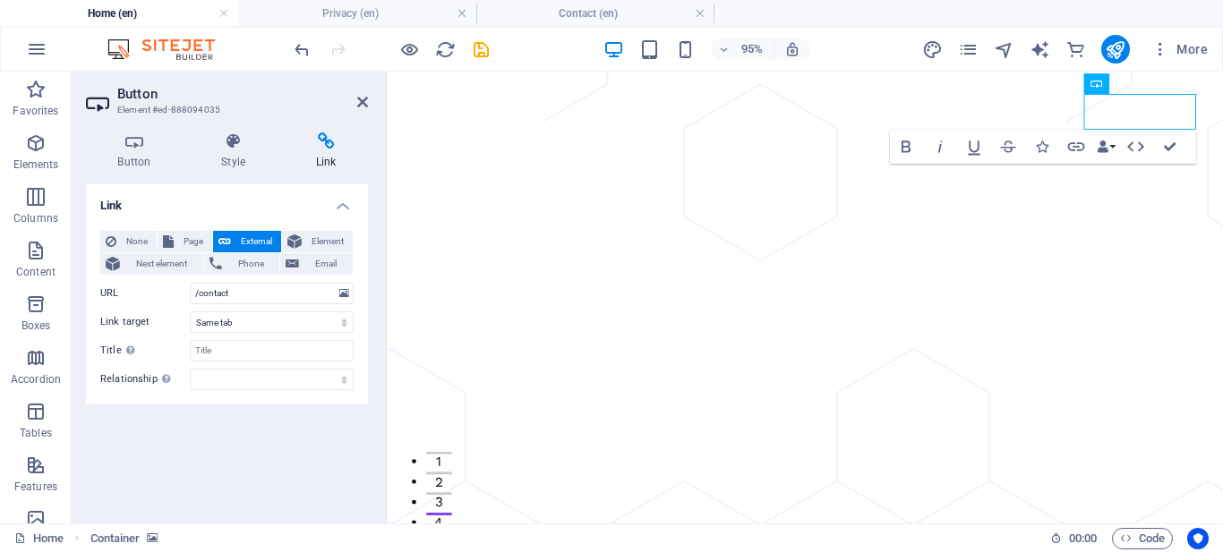
click at [323, 161] on h4 "Link" at bounding box center [326, 152] width 84 height 38
click at [244, 347] on input "Title Additional link description, should not be the same as the link text. The…" at bounding box center [272, 350] width 164 height 21
type input "Contact"
click at [1116, 53] on icon "publish" at bounding box center [1115, 49] width 21 height 21
